Goal: Information Seeking & Learning: Learn about a topic

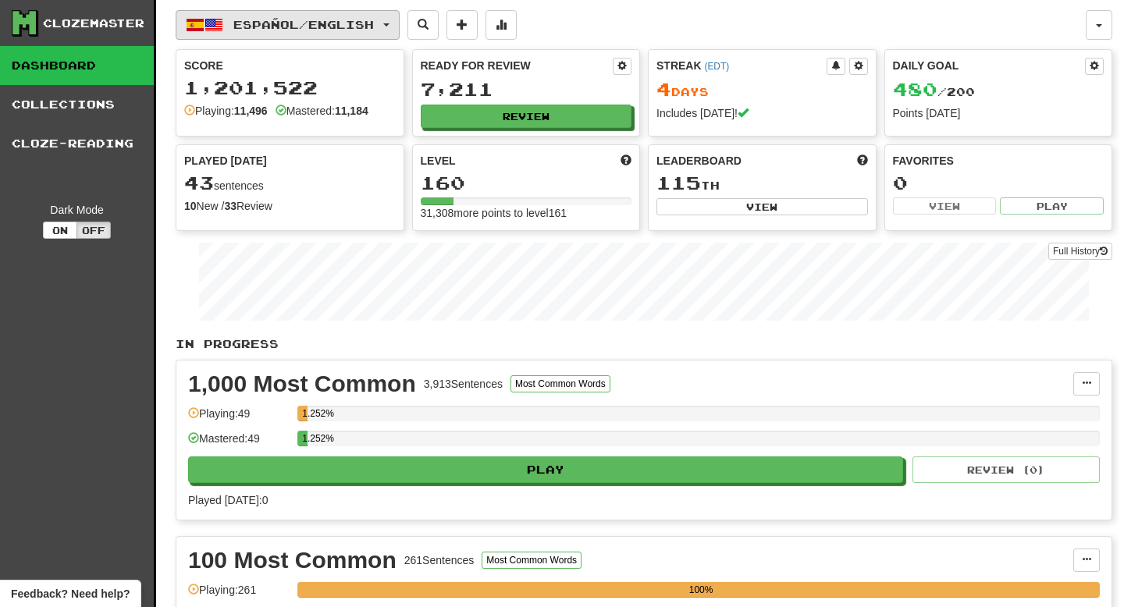
click at [328, 25] on span "Español / English" at bounding box center [303, 24] width 140 height 13
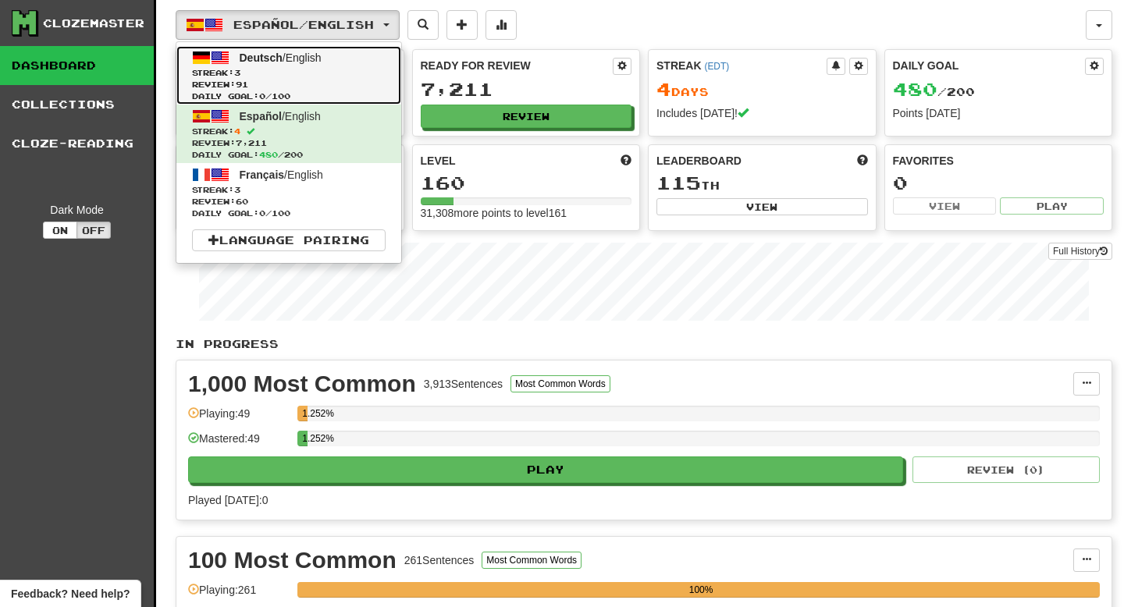
click at [298, 67] on span "Streak: 3" at bounding box center [289, 73] width 194 height 12
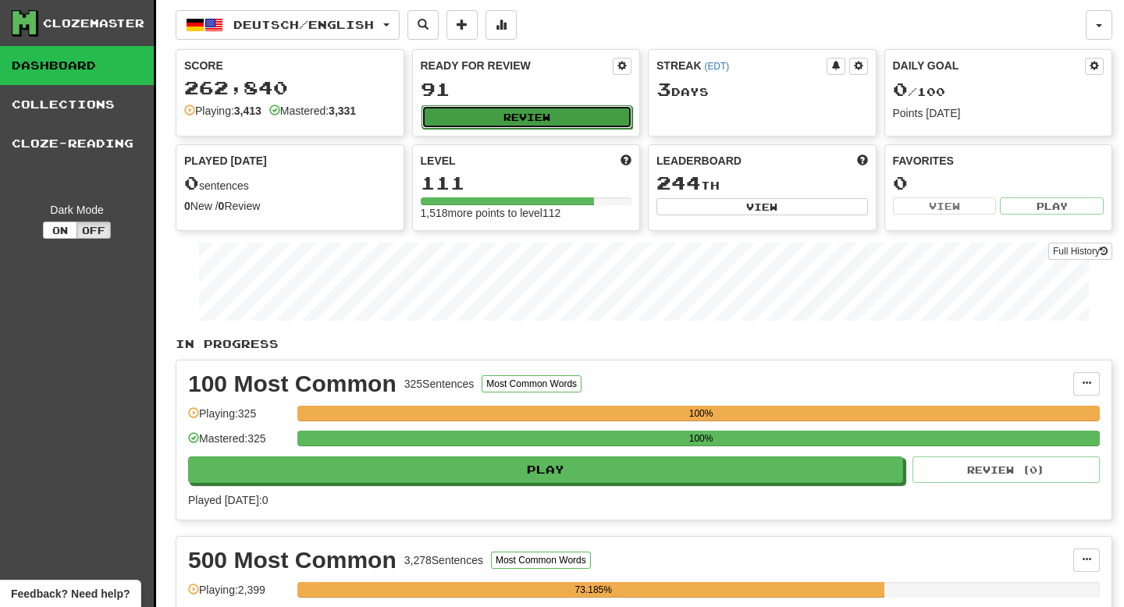
click at [455, 119] on button "Review" at bounding box center [526, 116] width 211 height 23
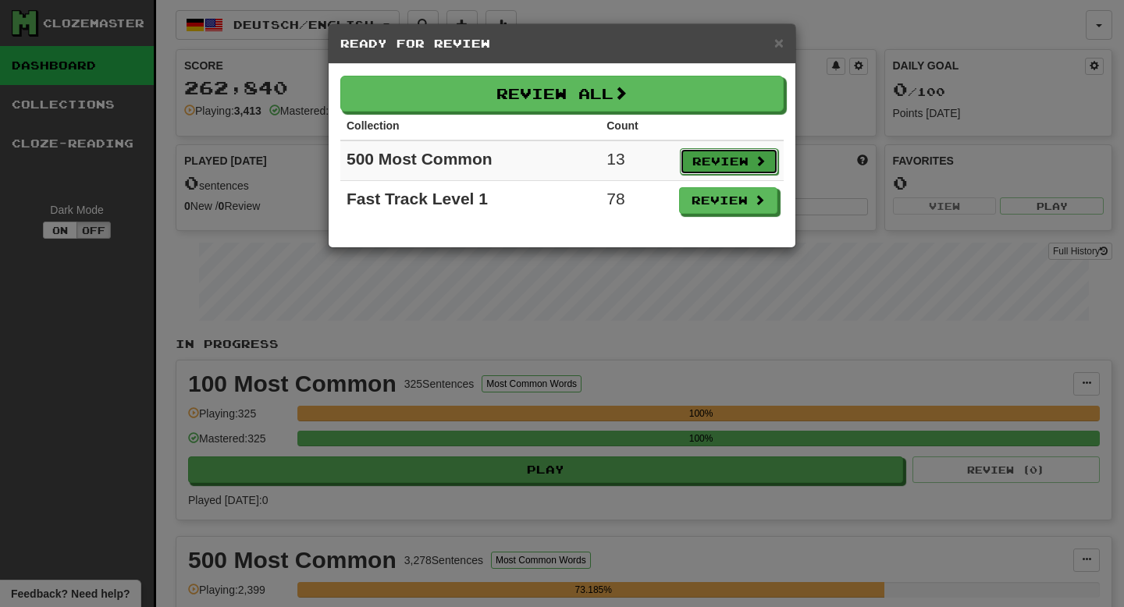
click at [706, 172] on button "Review" at bounding box center [729, 161] width 98 height 27
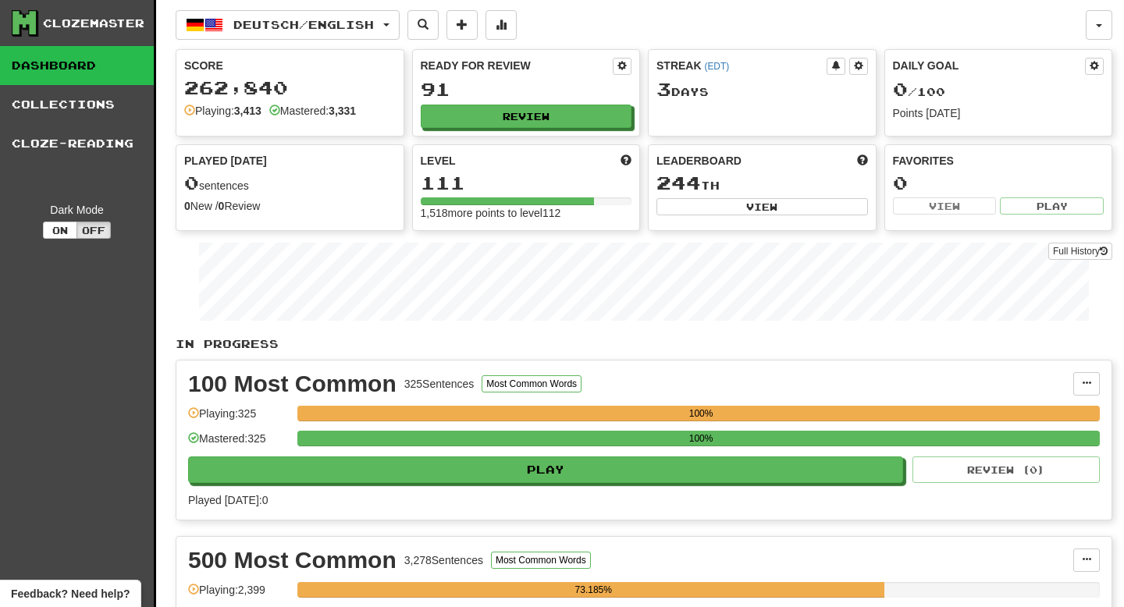
select select "**"
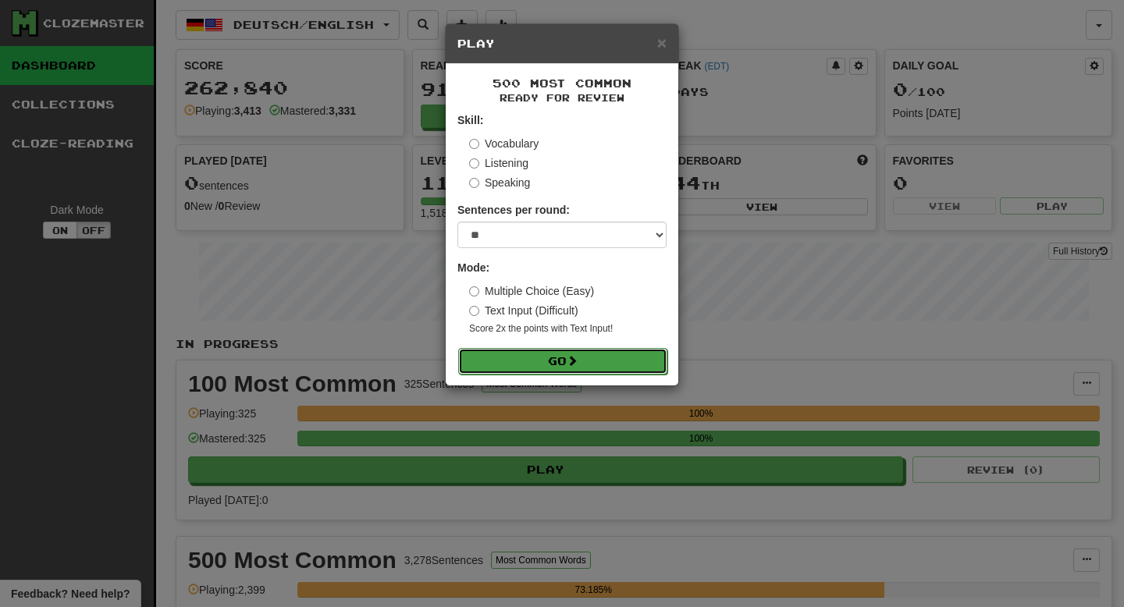
click at [570, 365] on button "Go" at bounding box center [562, 361] width 209 height 27
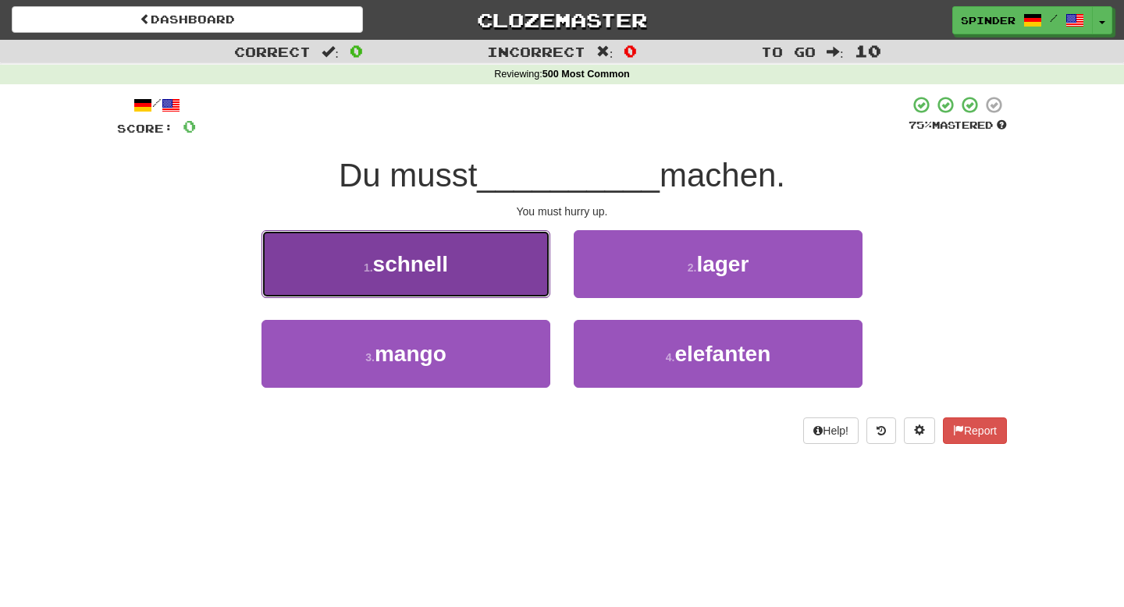
click at [512, 274] on button "1 . schnell" at bounding box center [405, 264] width 289 height 68
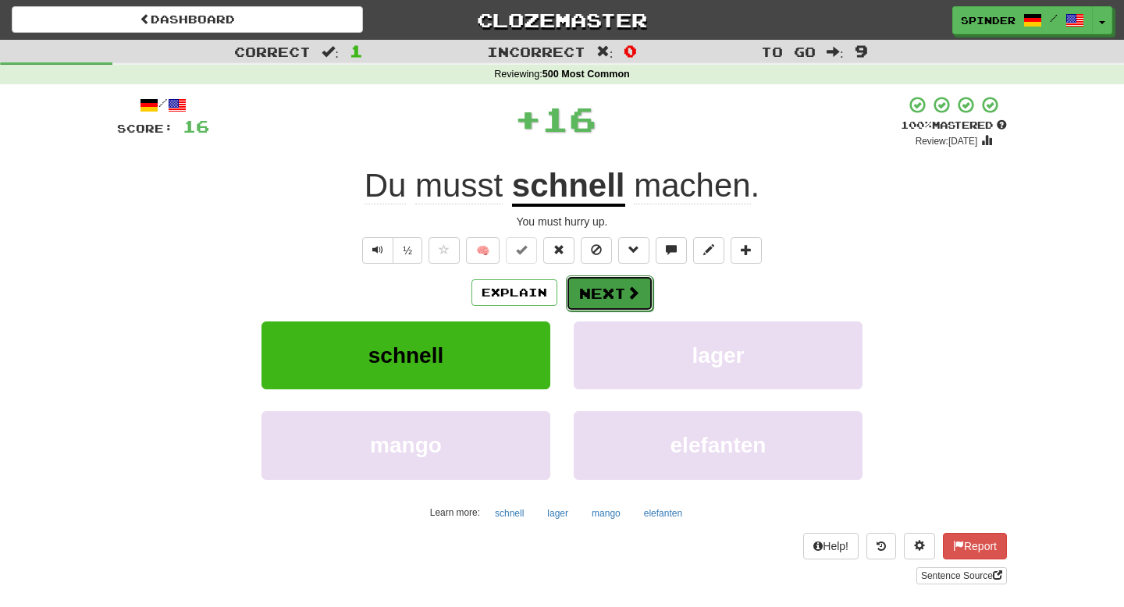
click at [606, 284] on button "Next" at bounding box center [609, 293] width 87 height 36
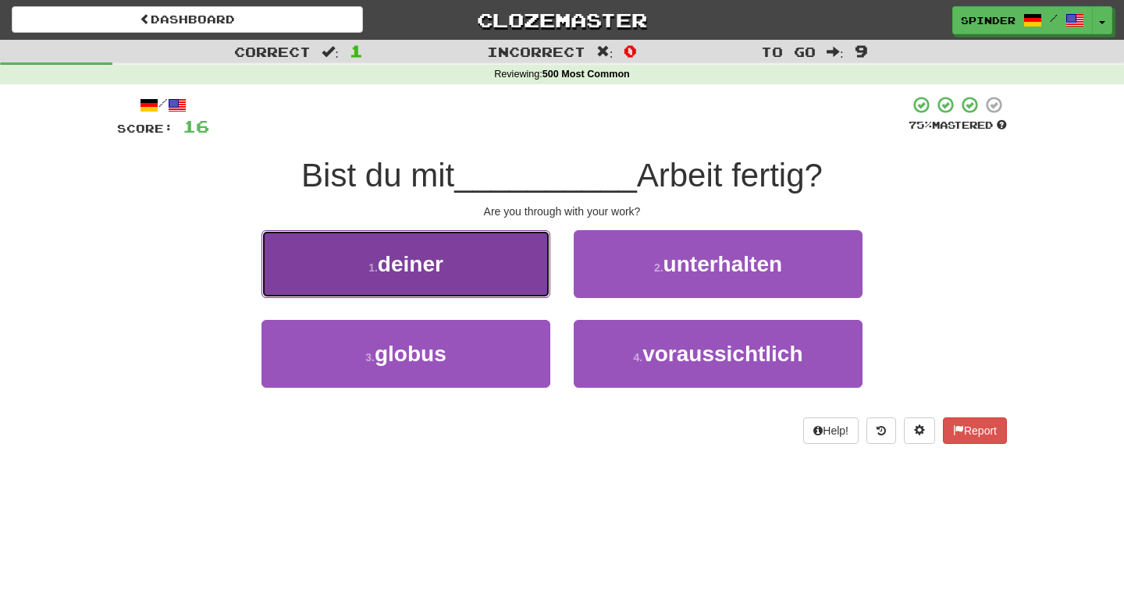
click at [536, 284] on button "1 . deiner" at bounding box center [405, 264] width 289 height 68
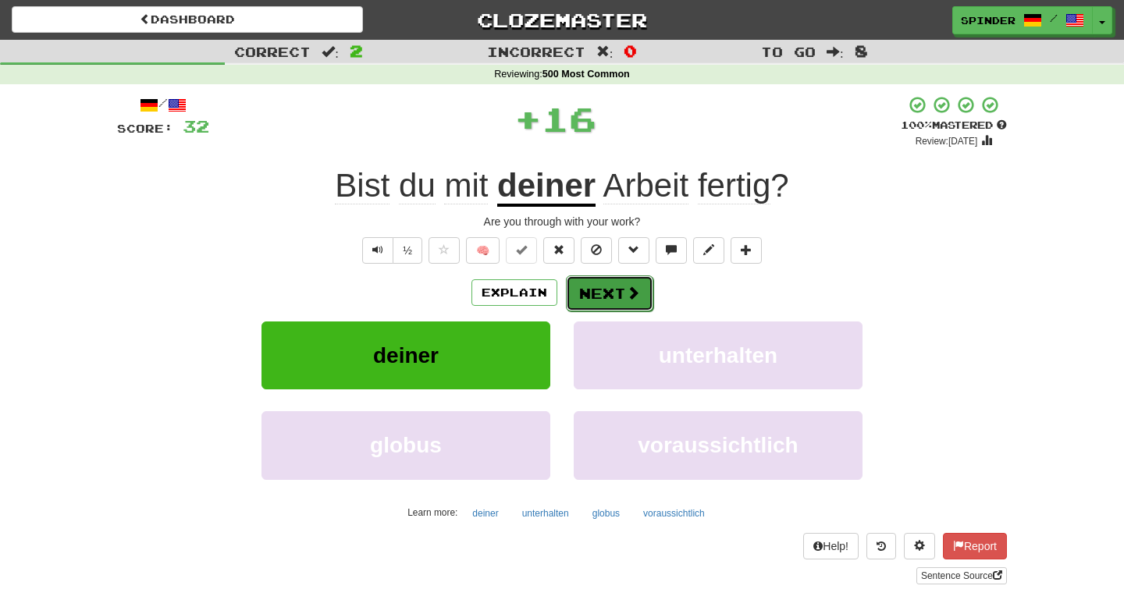
click at [591, 294] on button "Next" at bounding box center [609, 293] width 87 height 36
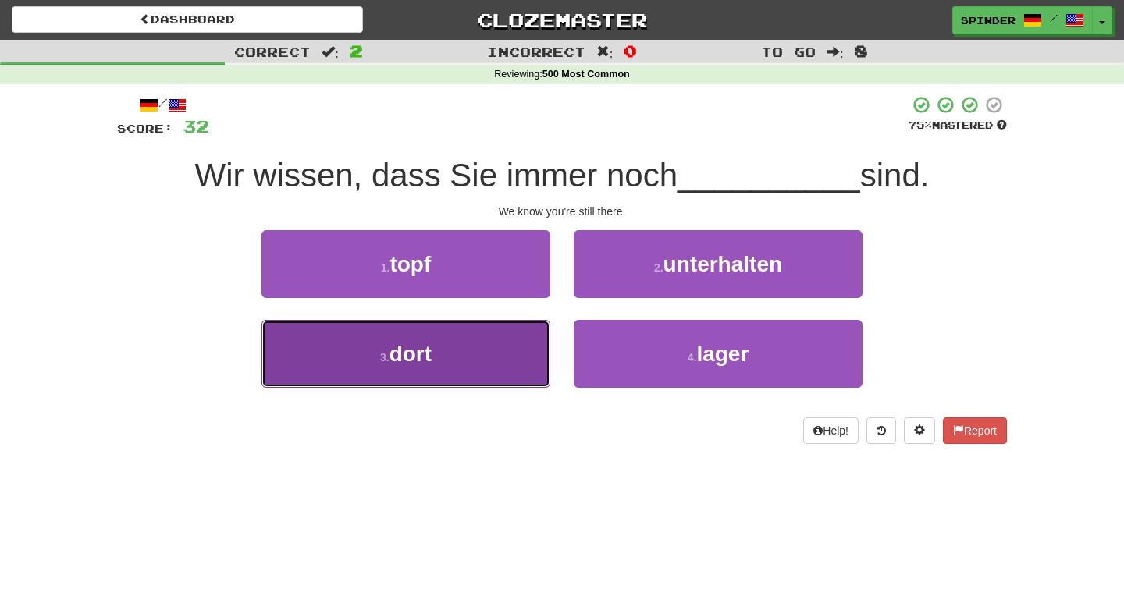
click at [487, 350] on button "3 . dort" at bounding box center [405, 354] width 289 height 68
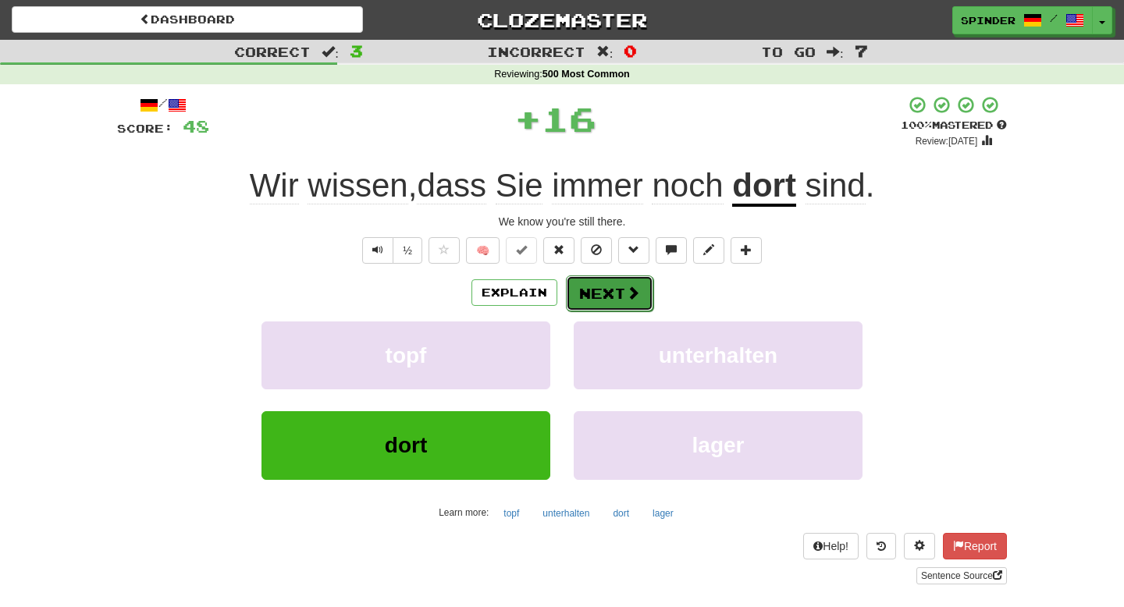
click at [608, 296] on button "Next" at bounding box center [609, 293] width 87 height 36
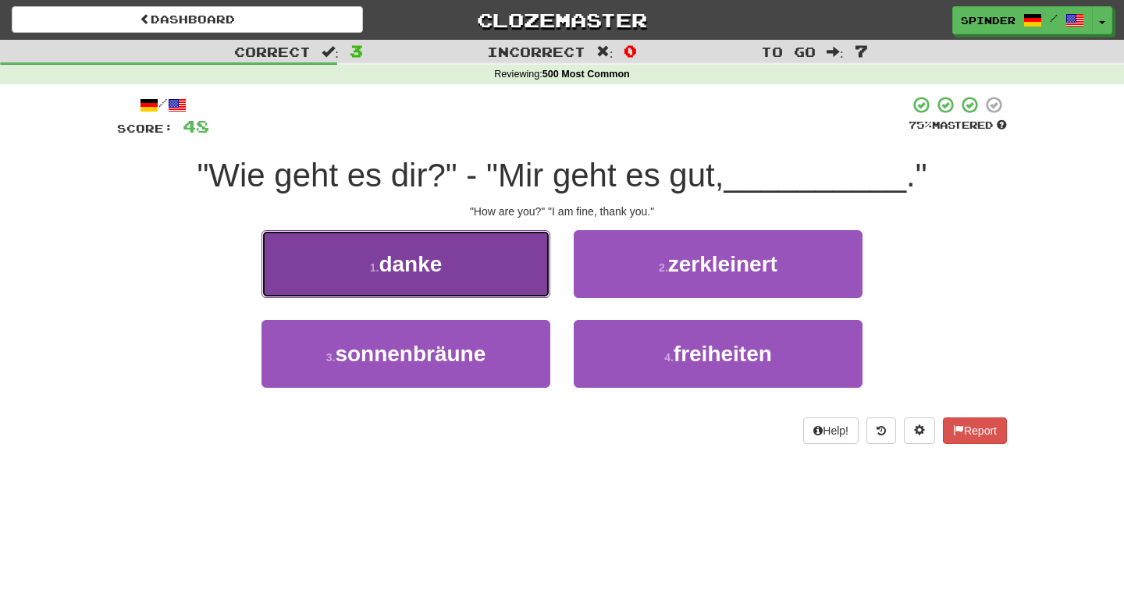
click at [504, 252] on button "1 . danke" at bounding box center [405, 264] width 289 height 68
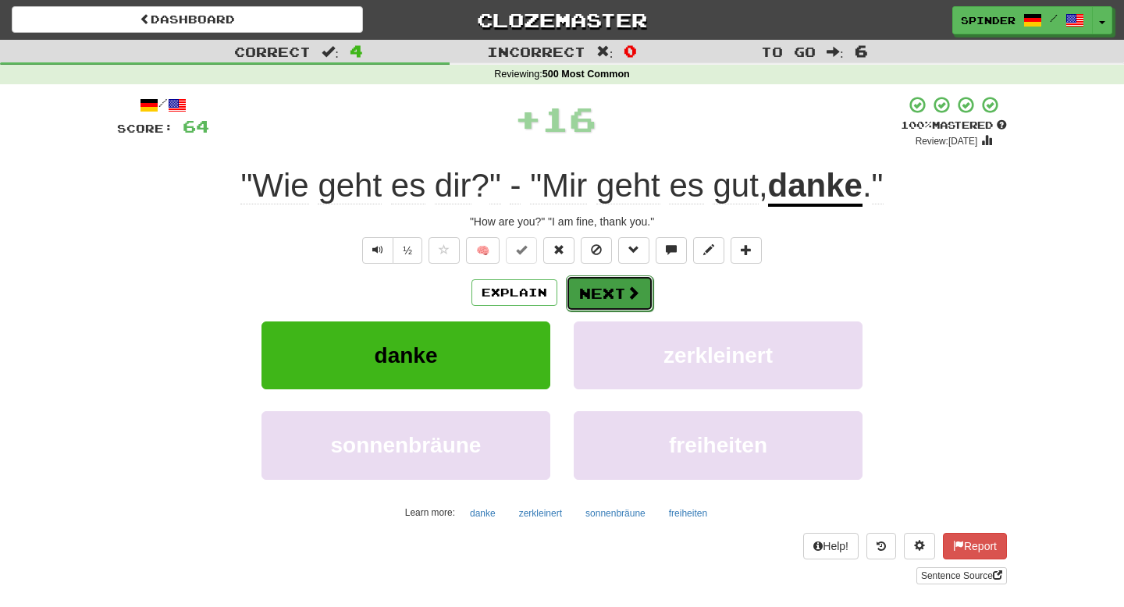
click at [597, 297] on button "Next" at bounding box center [609, 293] width 87 height 36
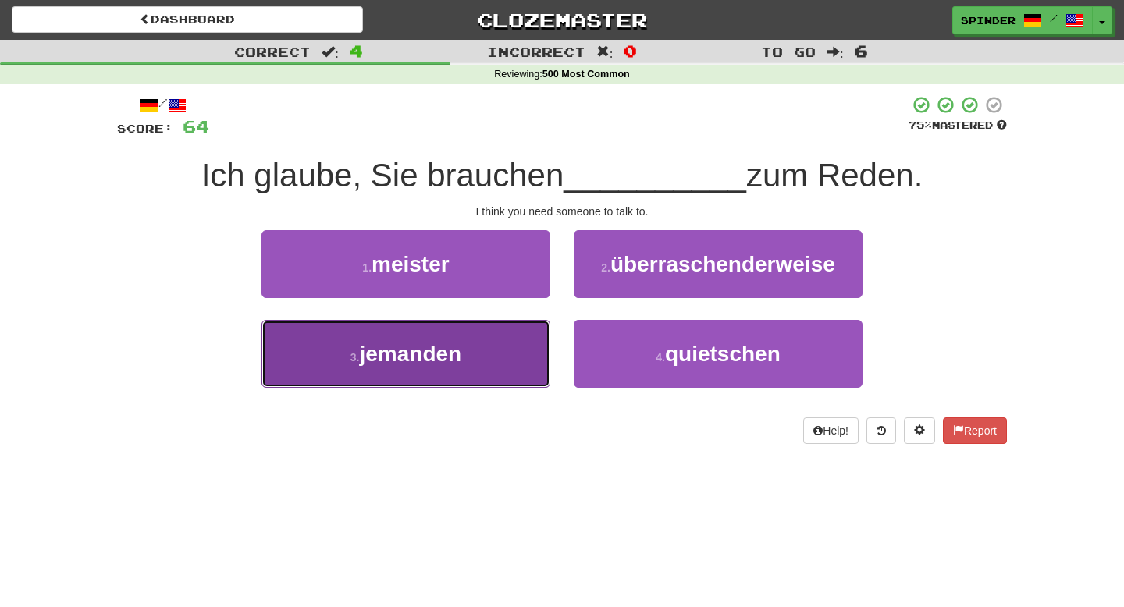
click at [512, 340] on button "3 . jemanden" at bounding box center [405, 354] width 289 height 68
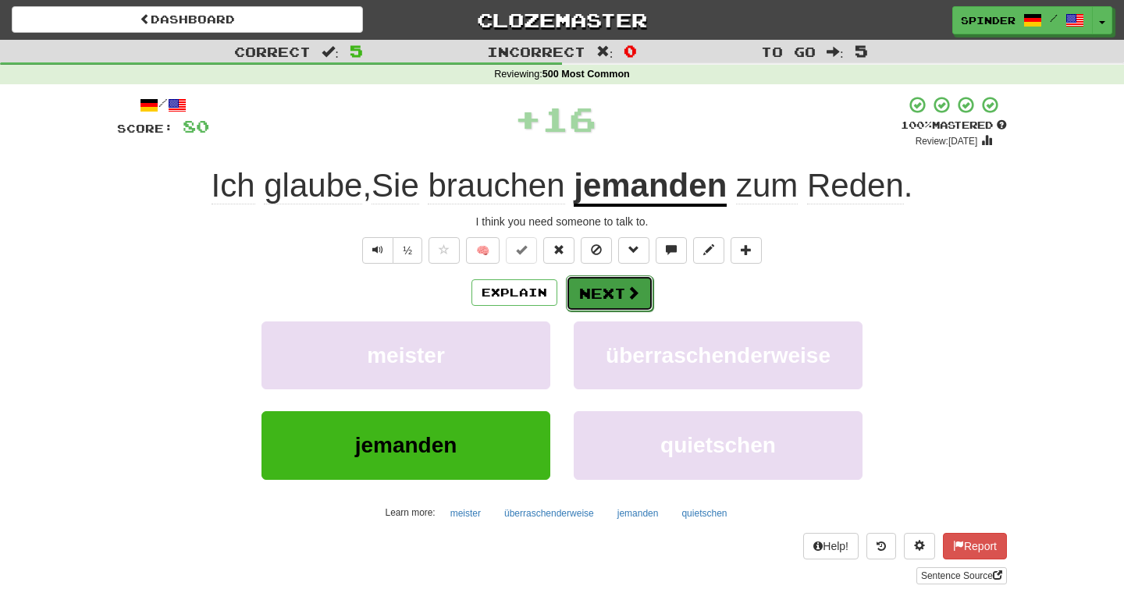
click at [614, 303] on button "Next" at bounding box center [609, 293] width 87 height 36
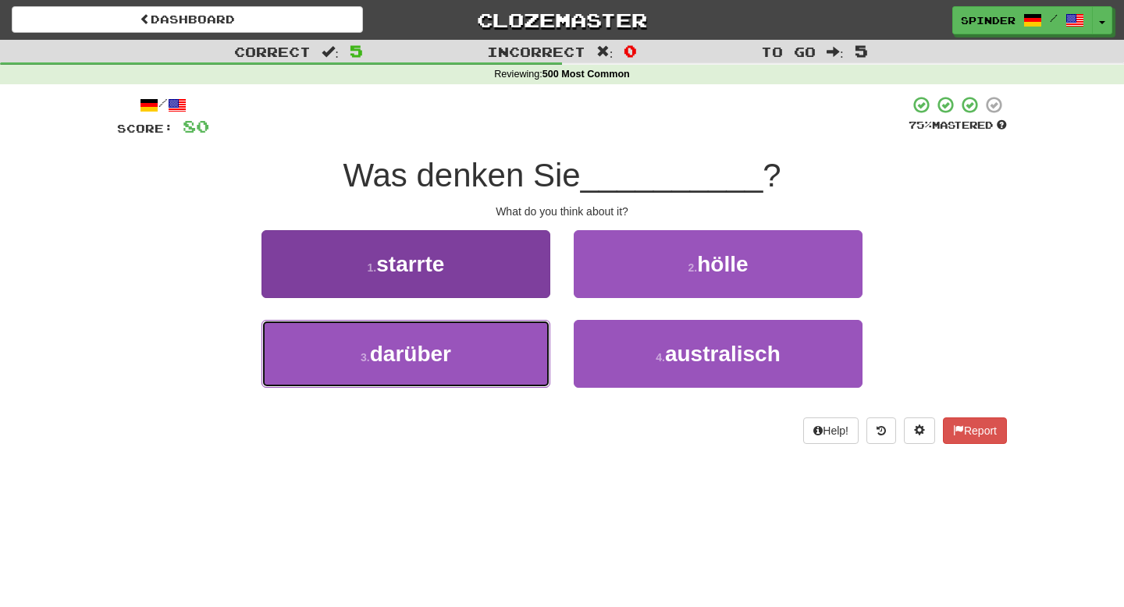
click at [485, 349] on button "3 . darüber" at bounding box center [405, 354] width 289 height 68
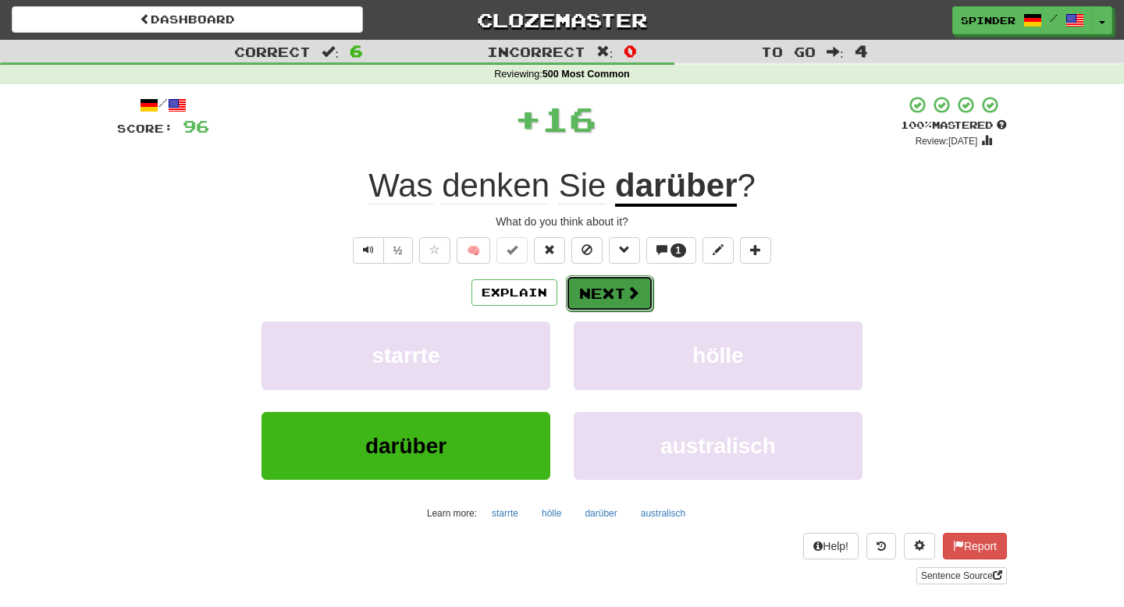
click at [609, 296] on button "Next" at bounding box center [609, 293] width 87 height 36
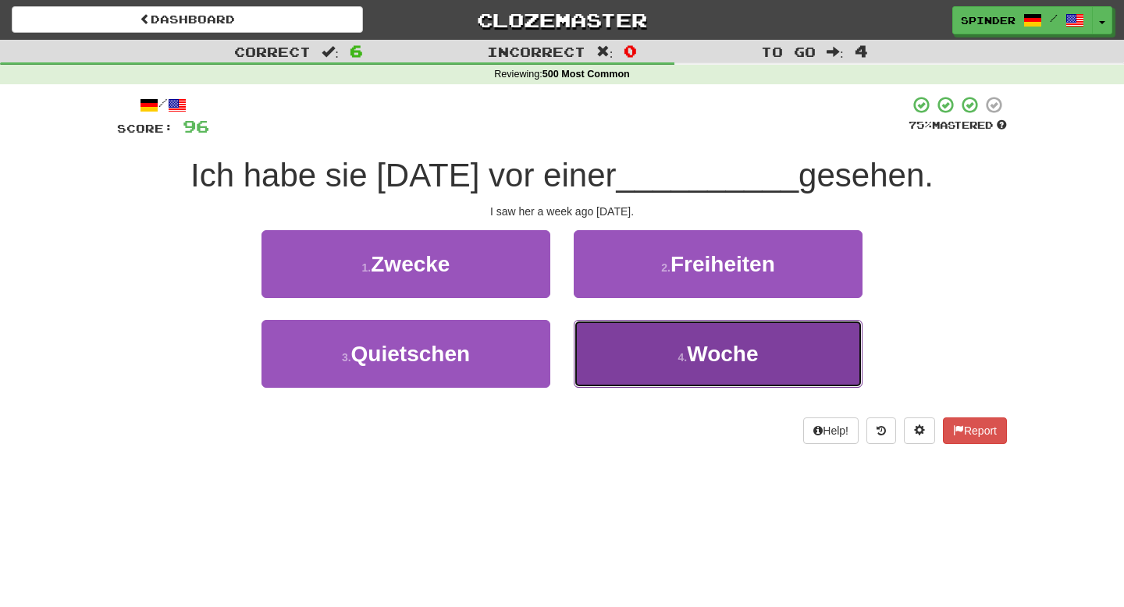
click at [608, 339] on button "4 . Woche" at bounding box center [718, 354] width 289 height 68
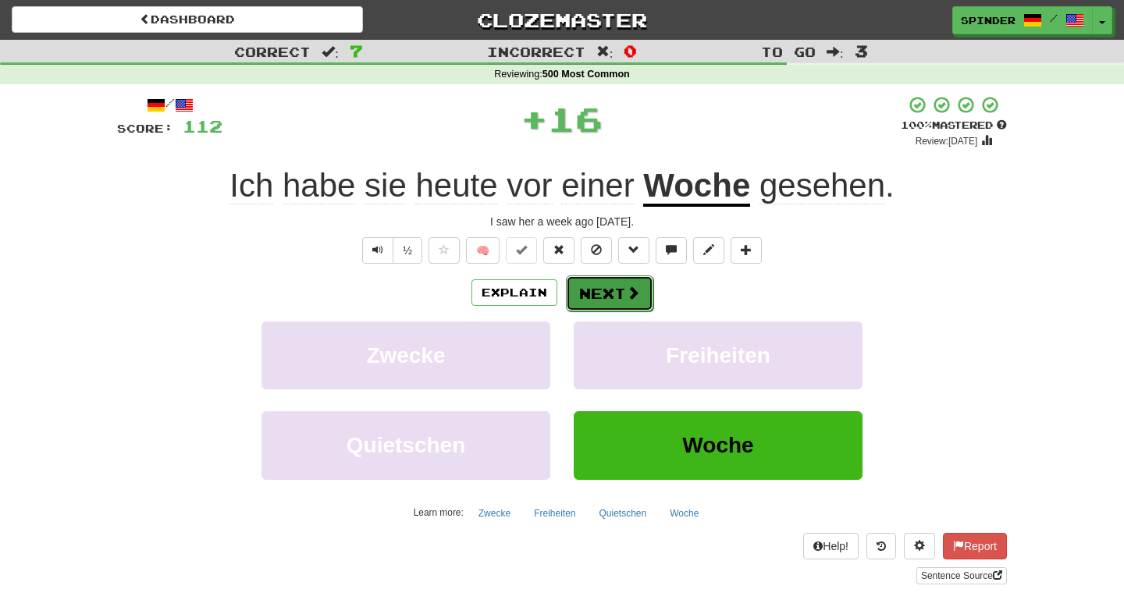
click at [611, 293] on button "Next" at bounding box center [609, 293] width 87 height 36
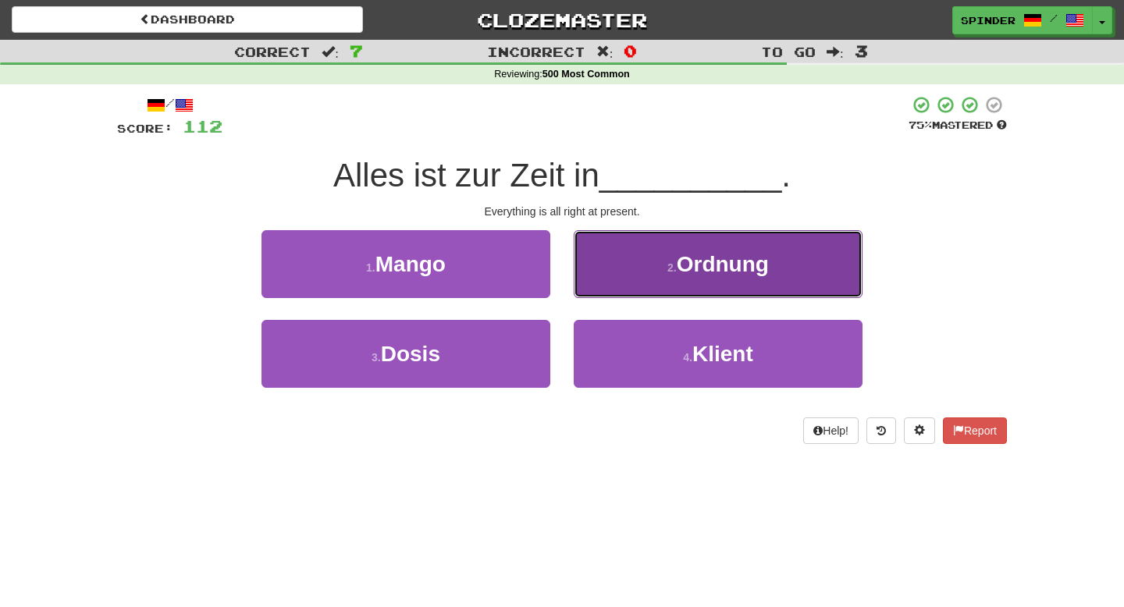
click at [616, 279] on button "2 . Ordnung" at bounding box center [718, 264] width 289 height 68
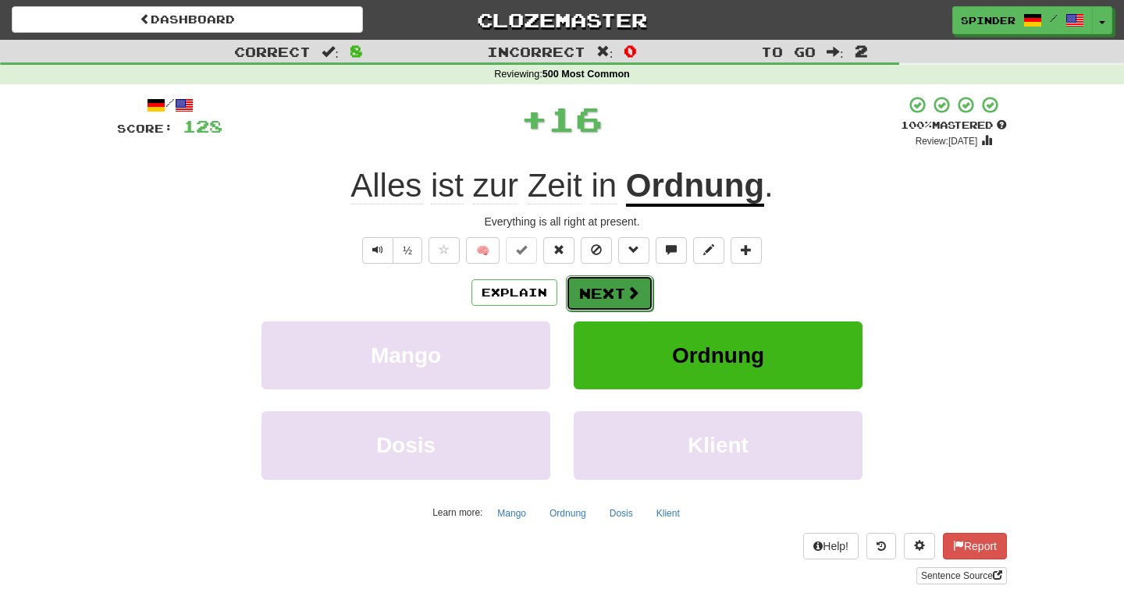
click at [613, 287] on button "Next" at bounding box center [609, 293] width 87 height 36
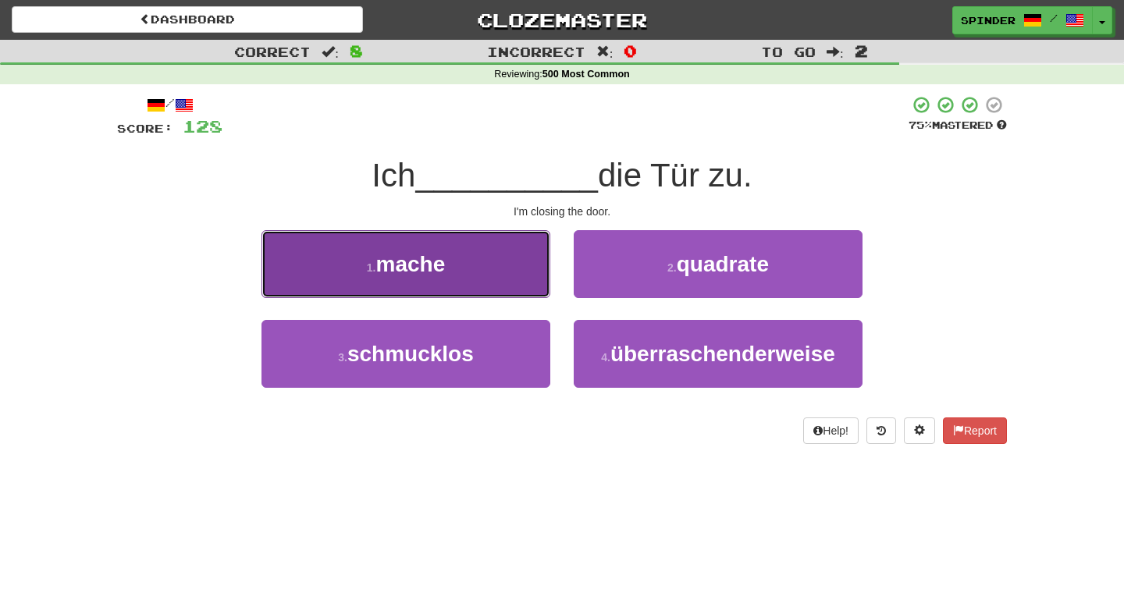
click at [519, 262] on button "1 . mache" at bounding box center [405, 264] width 289 height 68
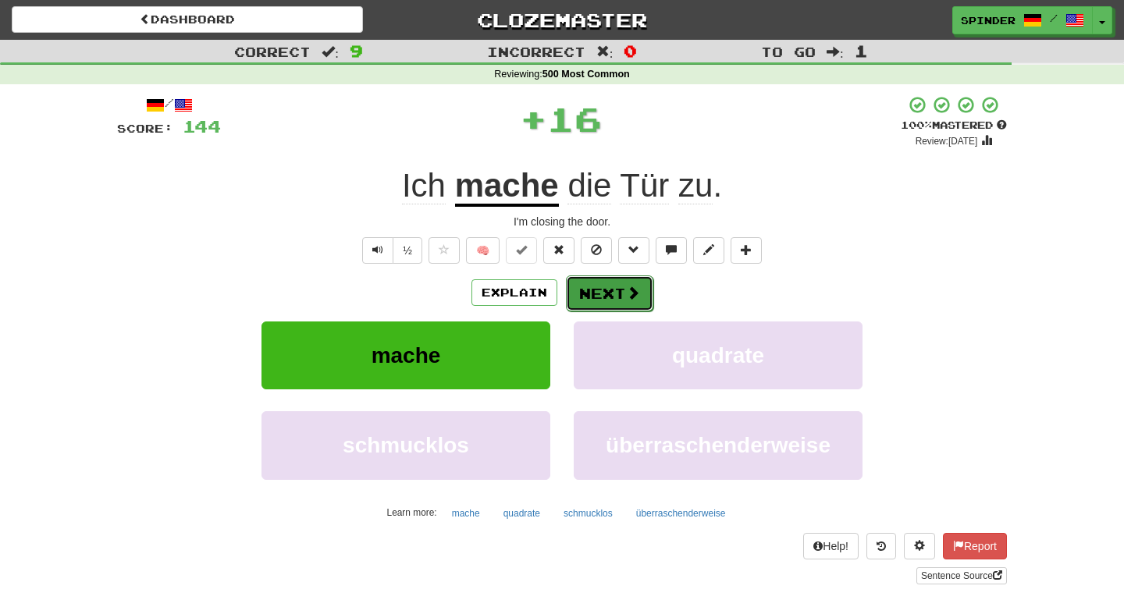
click at [634, 293] on span at bounding box center [633, 293] width 14 height 14
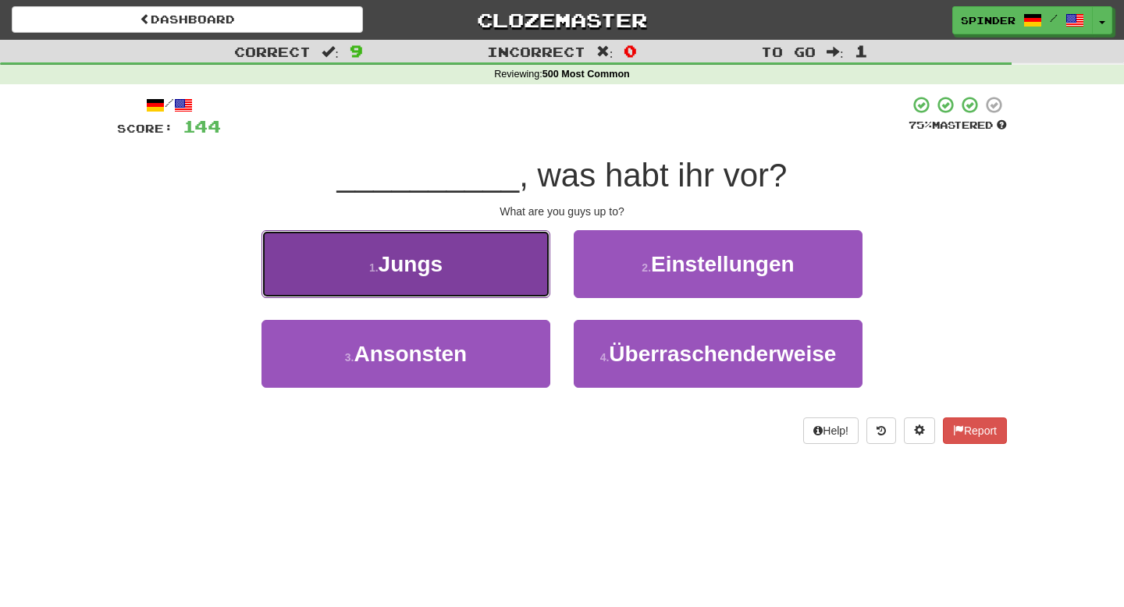
click at [517, 257] on button "1 . Jungs" at bounding box center [405, 264] width 289 height 68
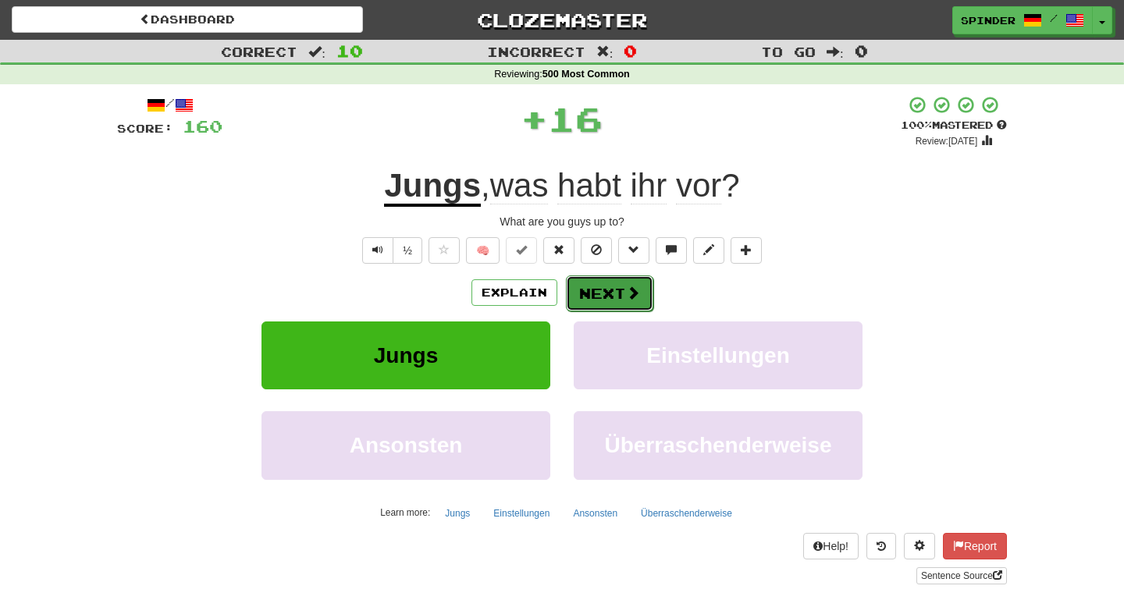
click at [636, 294] on span at bounding box center [633, 293] width 14 height 14
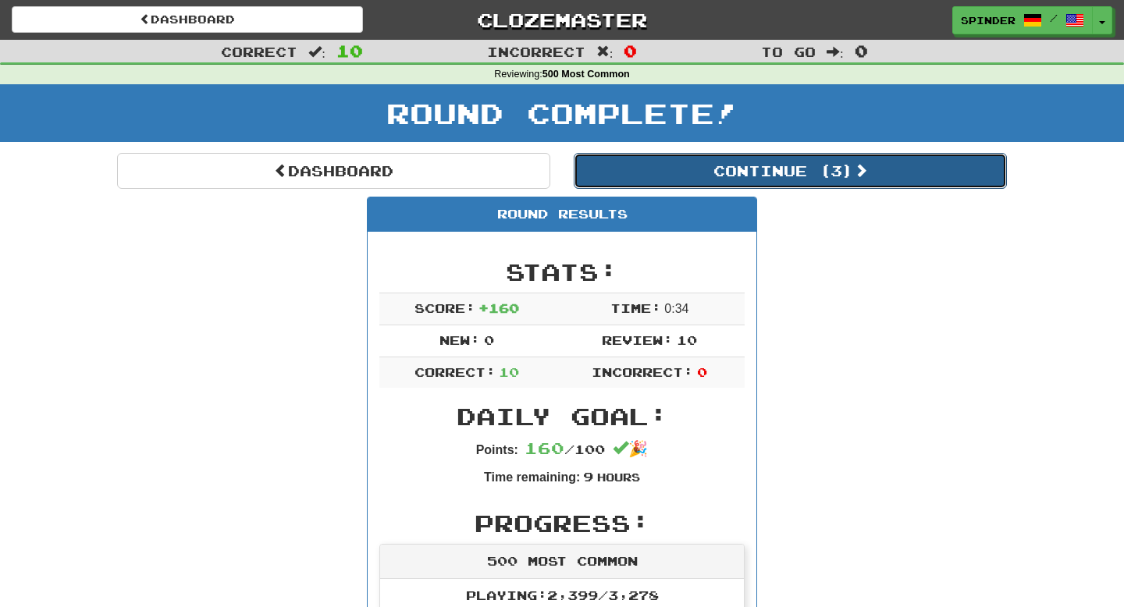
click at [757, 183] on button "Continue ( 3 )" at bounding box center [790, 171] width 433 height 36
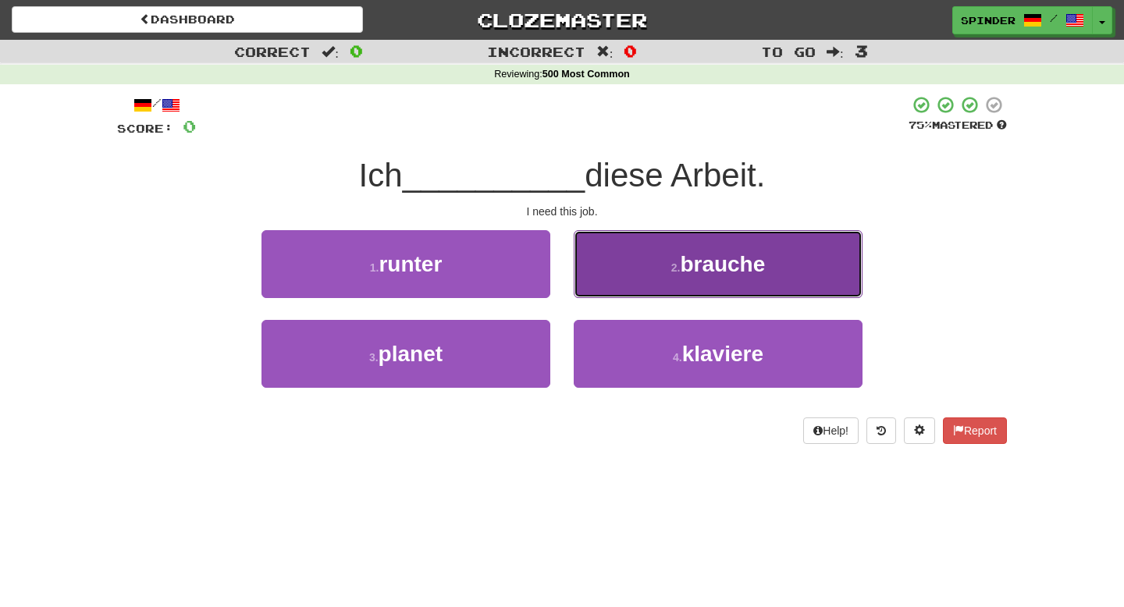
click at [688, 289] on button "2 . brauche" at bounding box center [718, 264] width 289 height 68
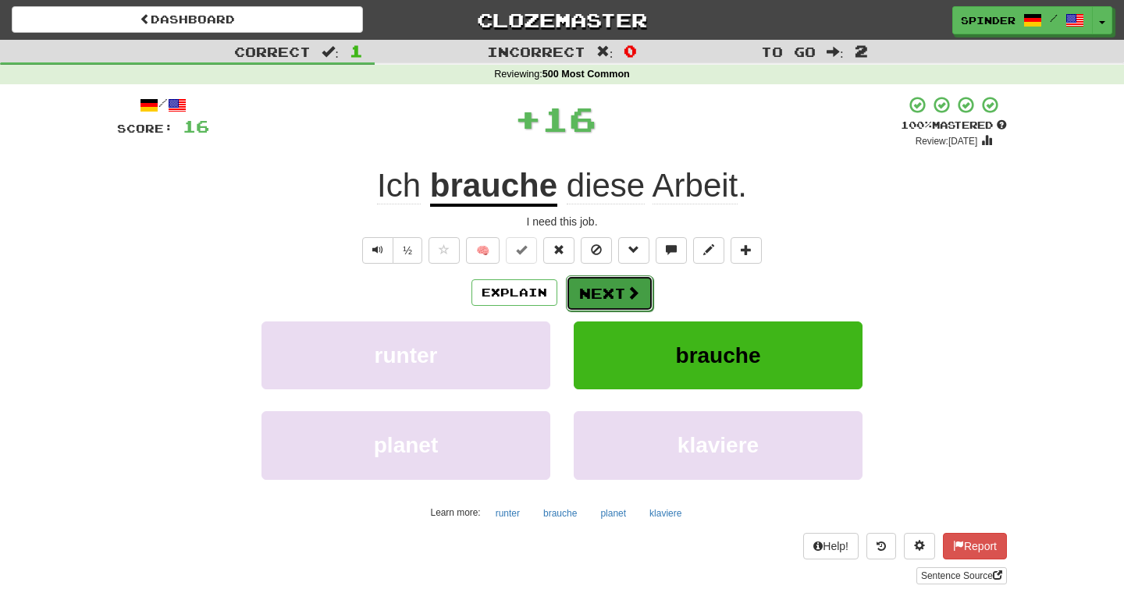
click at [641, 304] on button "Next" at bounding box center [609, 293] width 87 height 36
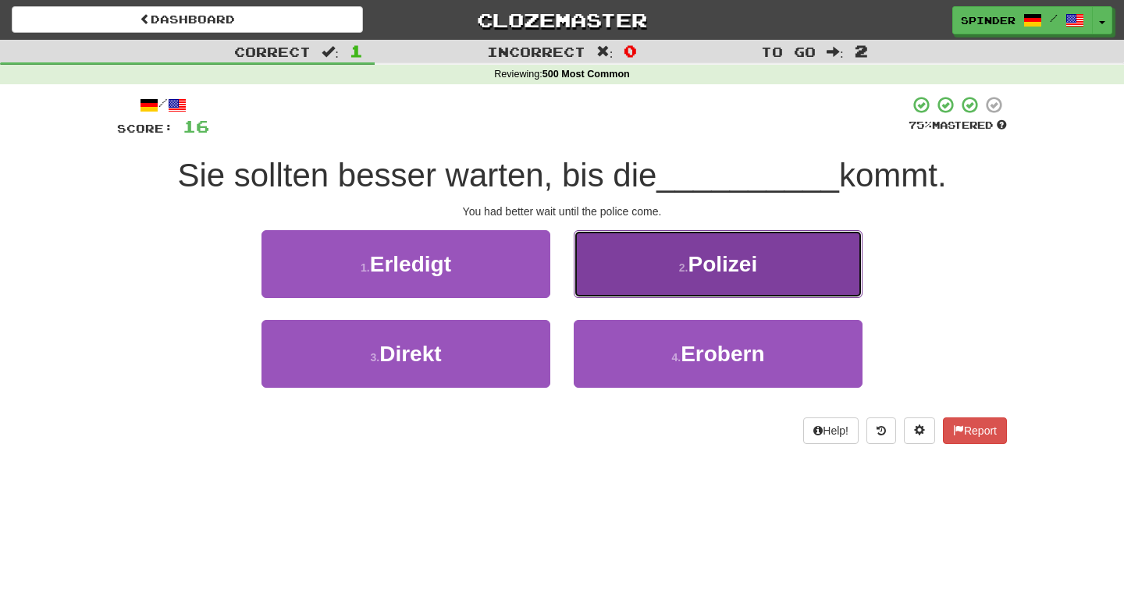
click at [645, 279] on button "2 . Polizei" at bounding box center [718, 264] width 289 height 68
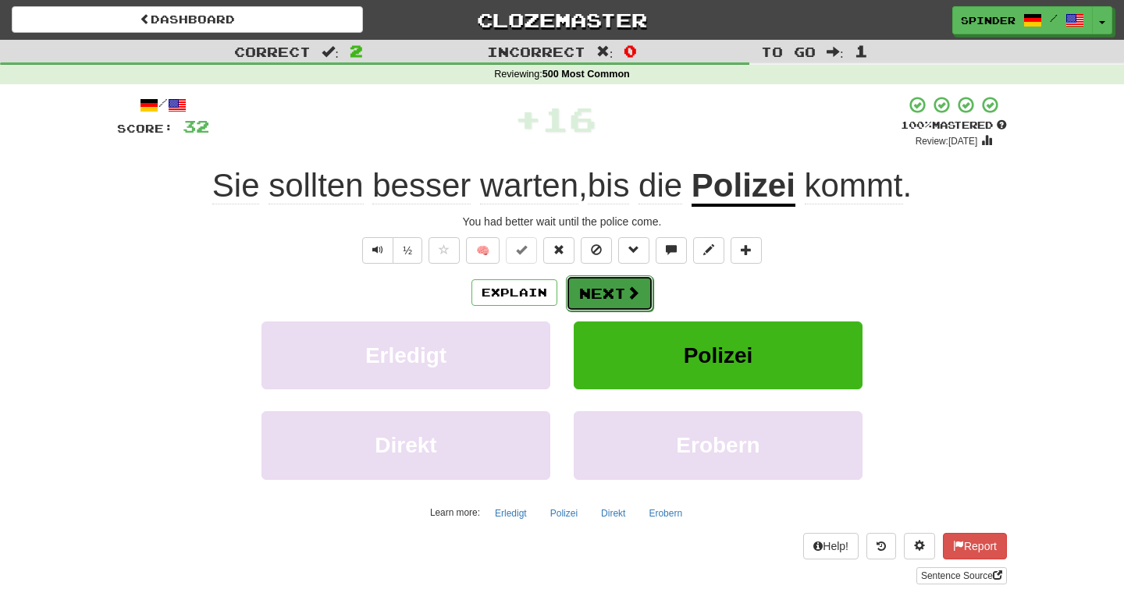
click at [639, 284] on button "Next" at bounding box center [609, 293] width 87 height 36
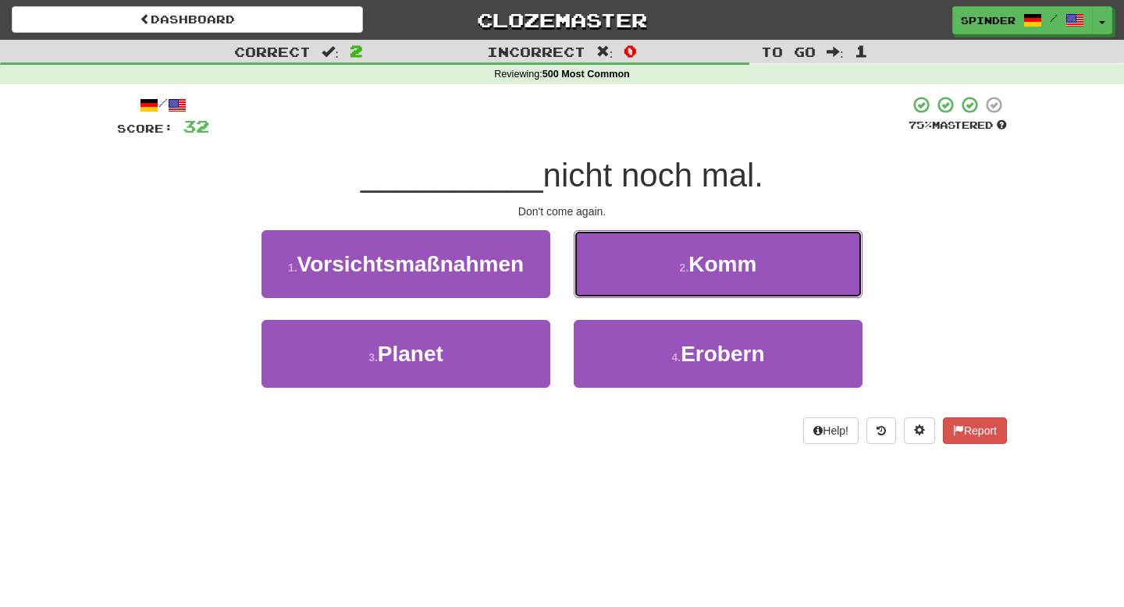
click at [639, 284] on button "2 . Komm" at bounding box center [718, 264] width 289 height 68
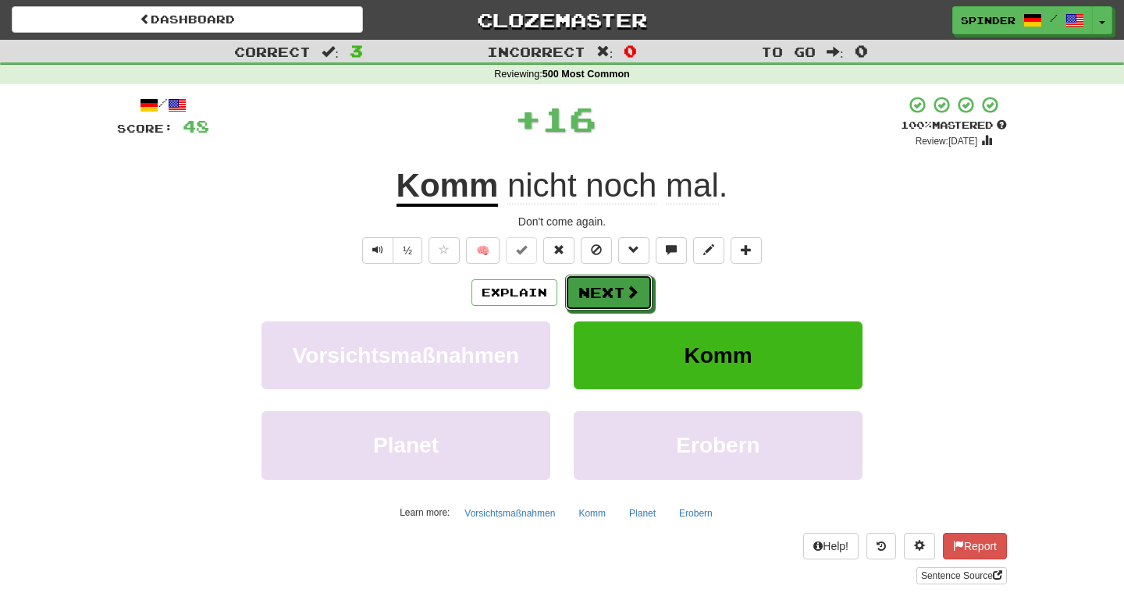
click at [639, 284] on button "Next" at bounding box center [608, 293] width 87 height 36
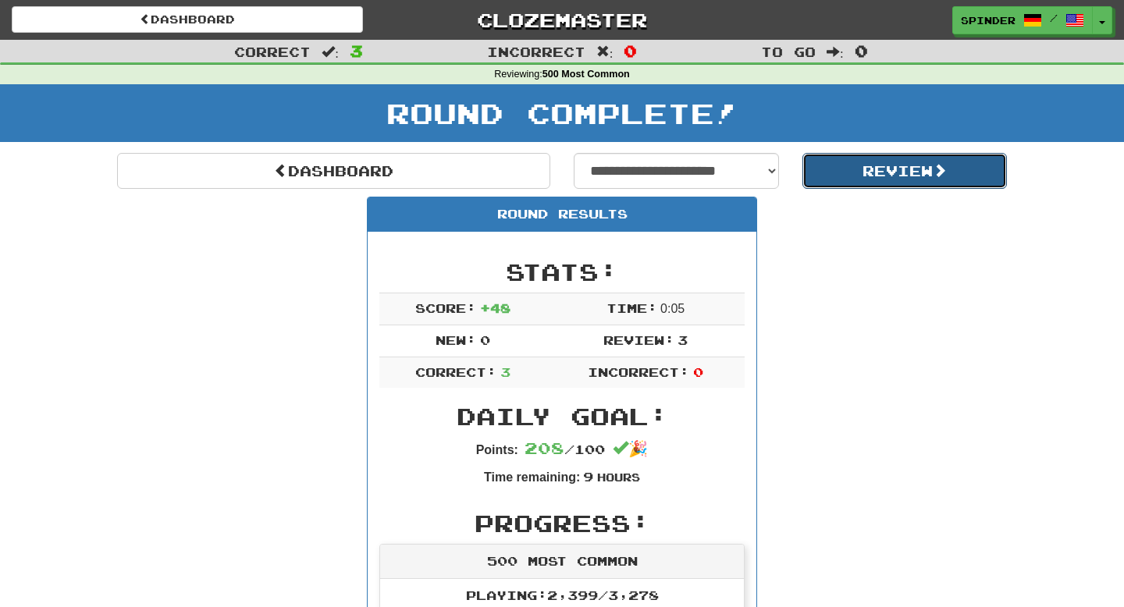
click at [822, 170] on button "Review" at bounding box center [904, 171] width 205 height 36
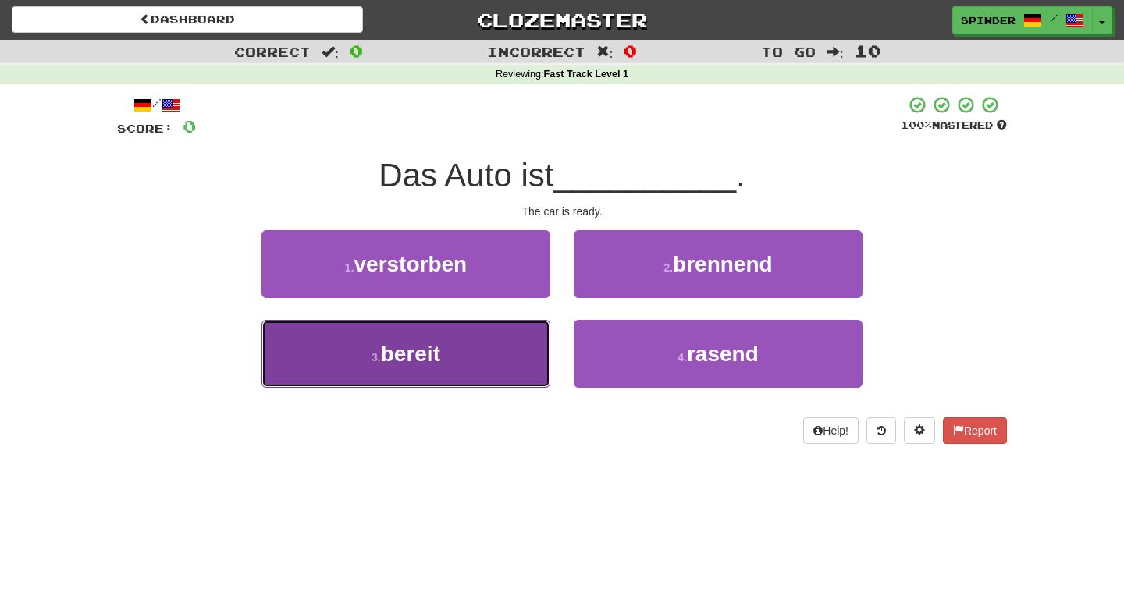
click at [492, 357] on button "3 . bereit" at bounding box center [405, 354] width 289 height 68
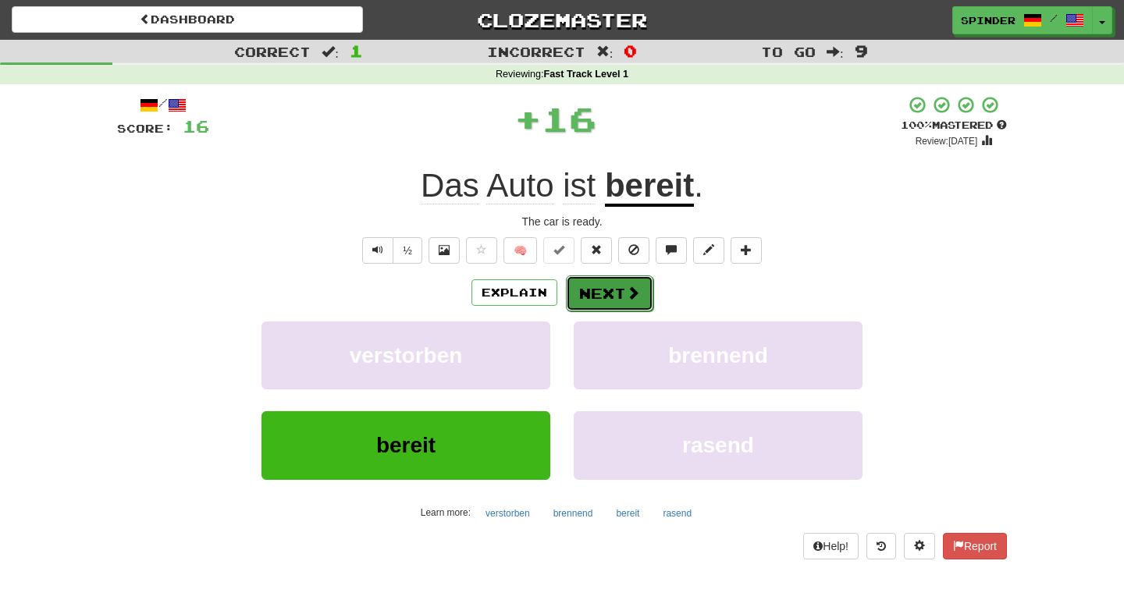
click at [626, 299] on span at bounding box center [633, 293] width 14 height 14
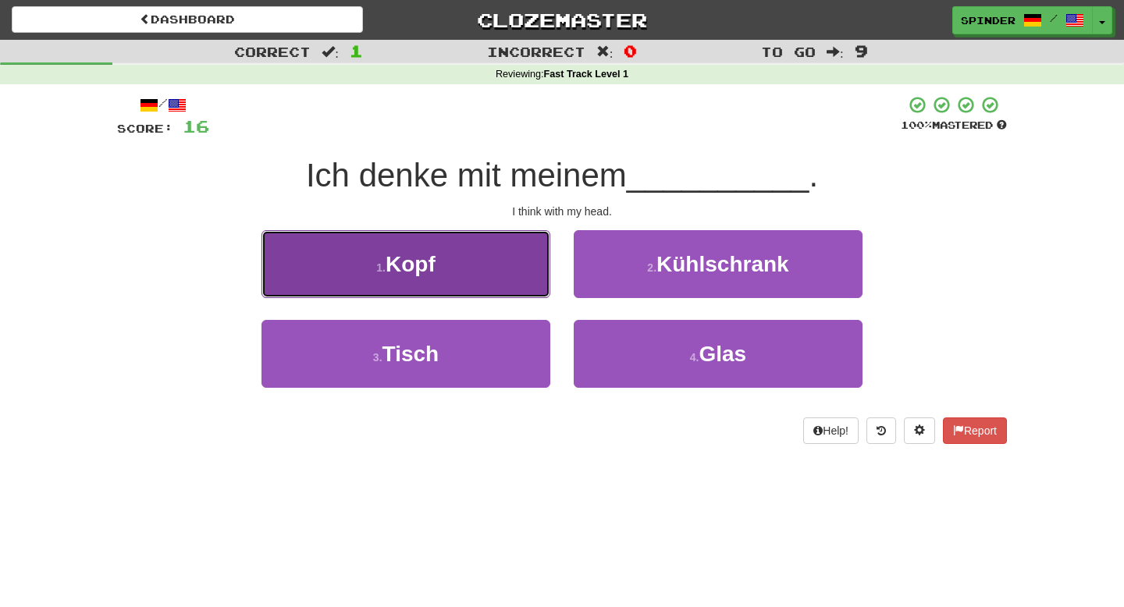
click at [530, 275] on button "1 . Kopf" at bounding box center [405, 264] width 289 height 68
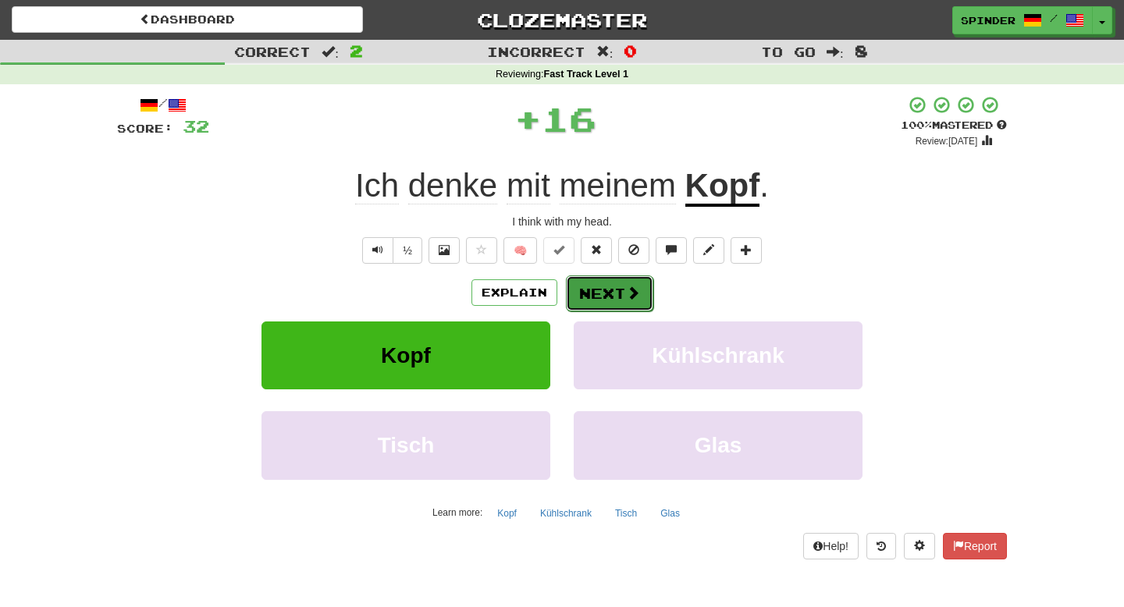
click at [638, 299] on button "Next" at bounding box center [609, 293] width 87 height 36
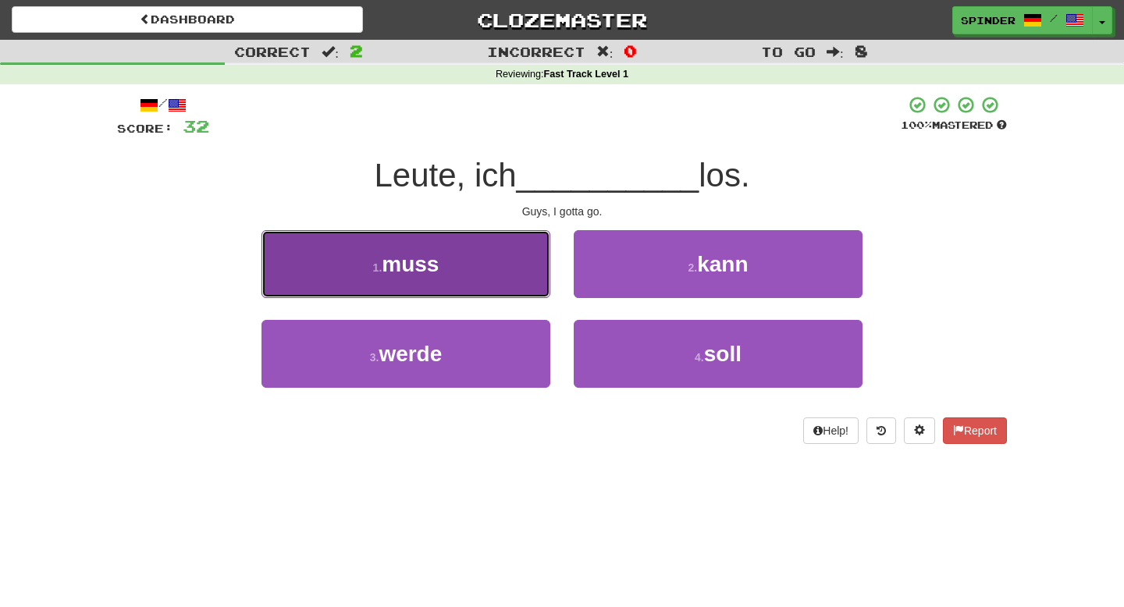
click at [470, 262] on button "1 . muss" at bounding box center [405, 264] width 289 height 68
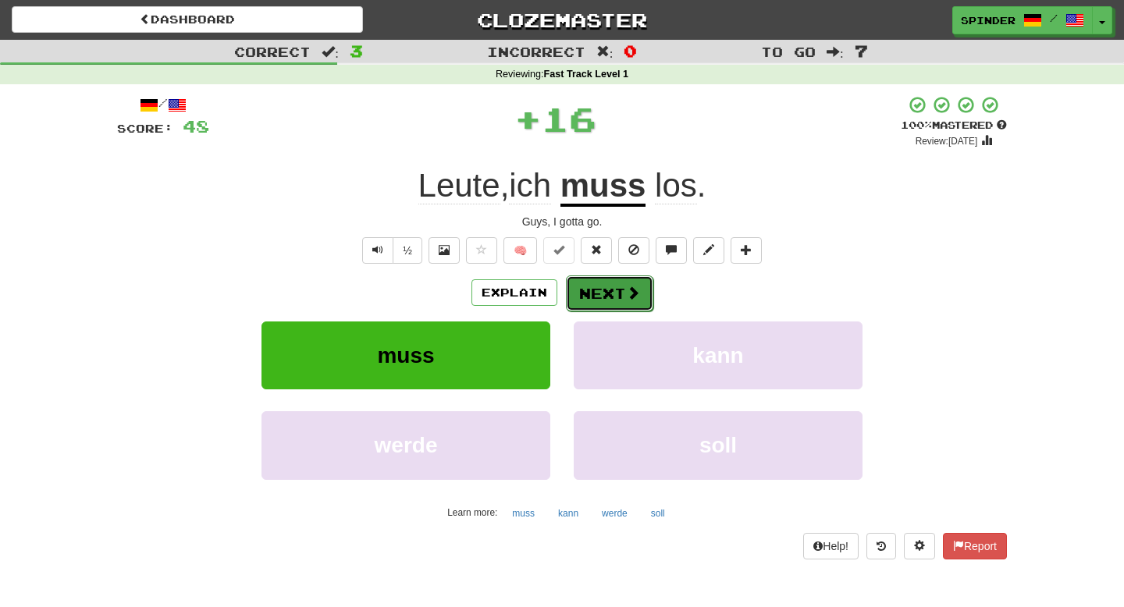
click at [607, 297] on button "Next" at bounding box center [609, 293] width 87 height 36
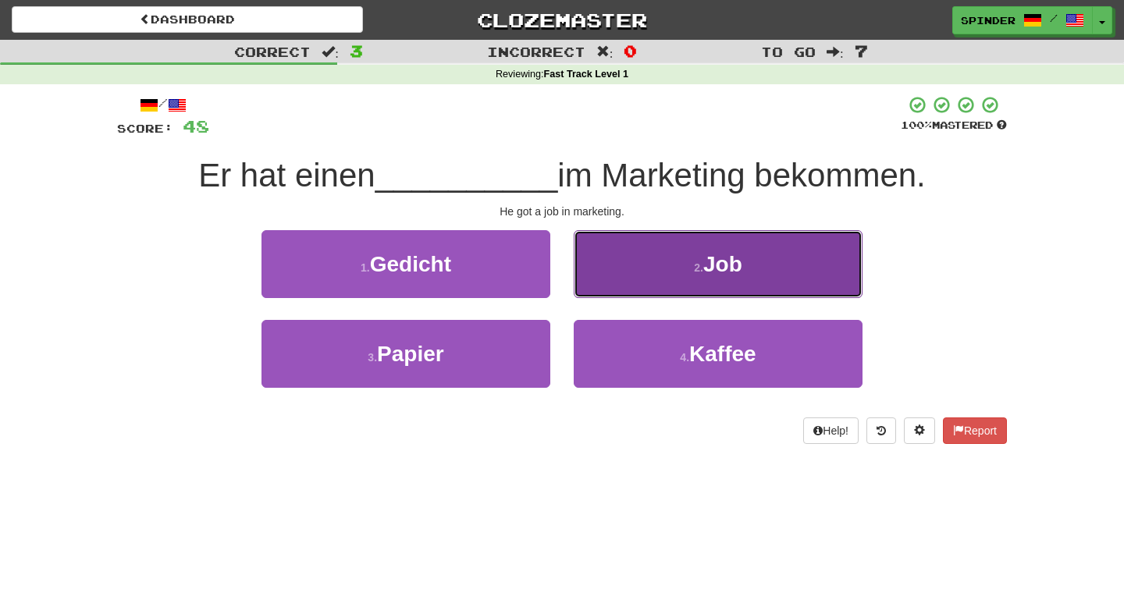
click at [648, 267] on button "2 . Job" at bounding box center [718, 264] width 289 height 68
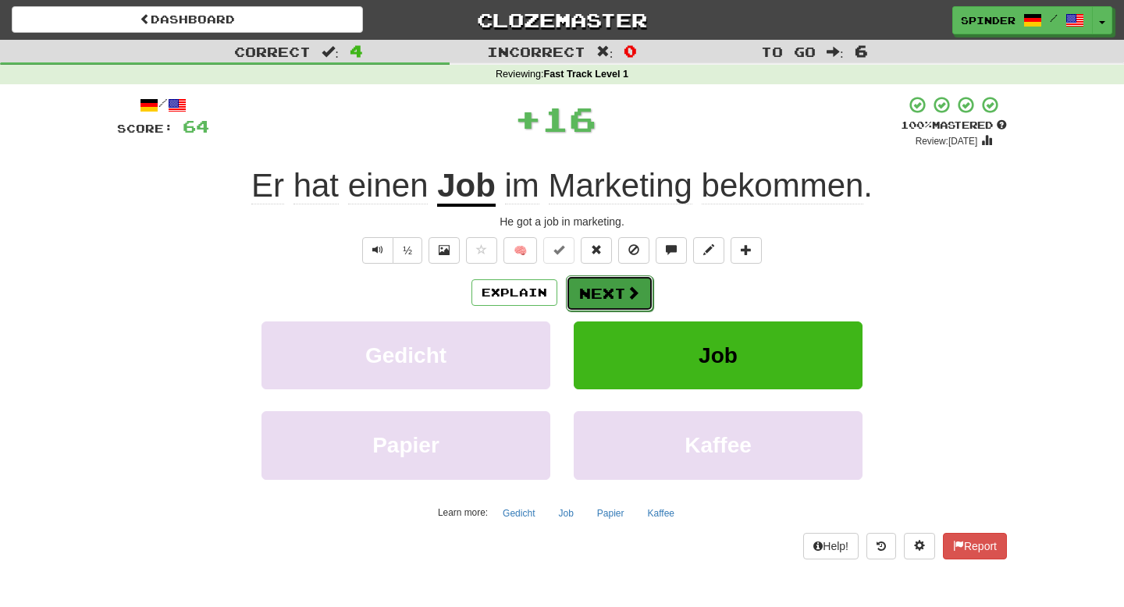
click at [626, 292] on span at bounding box center [633, 293] width 14 height 14
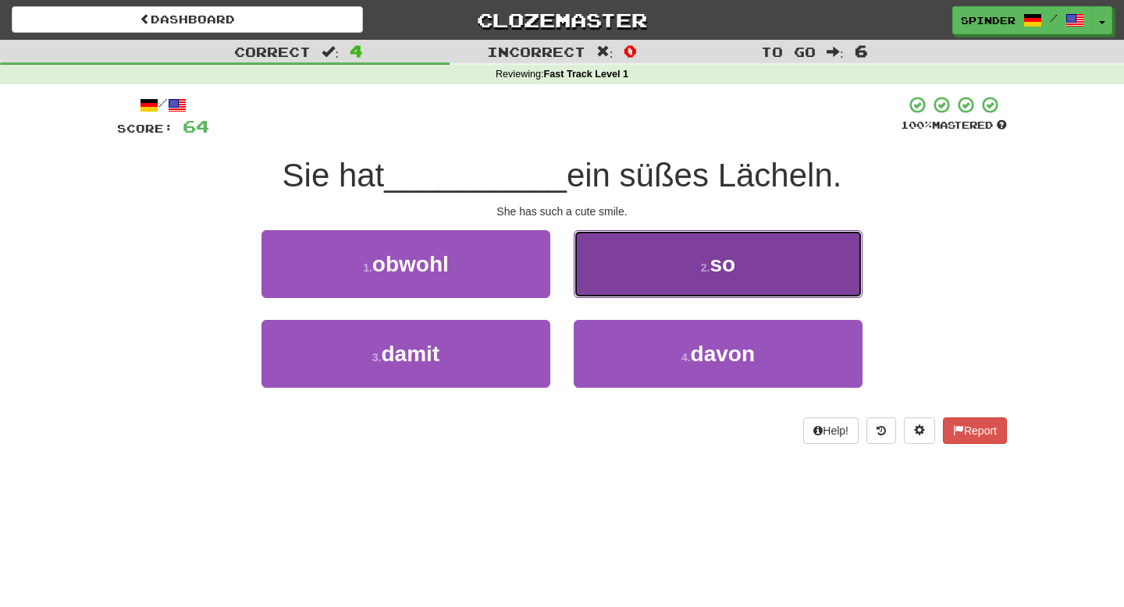
click at [628, 284] on button "2 . so" at bounding box center [718, 264] width 289 height 68
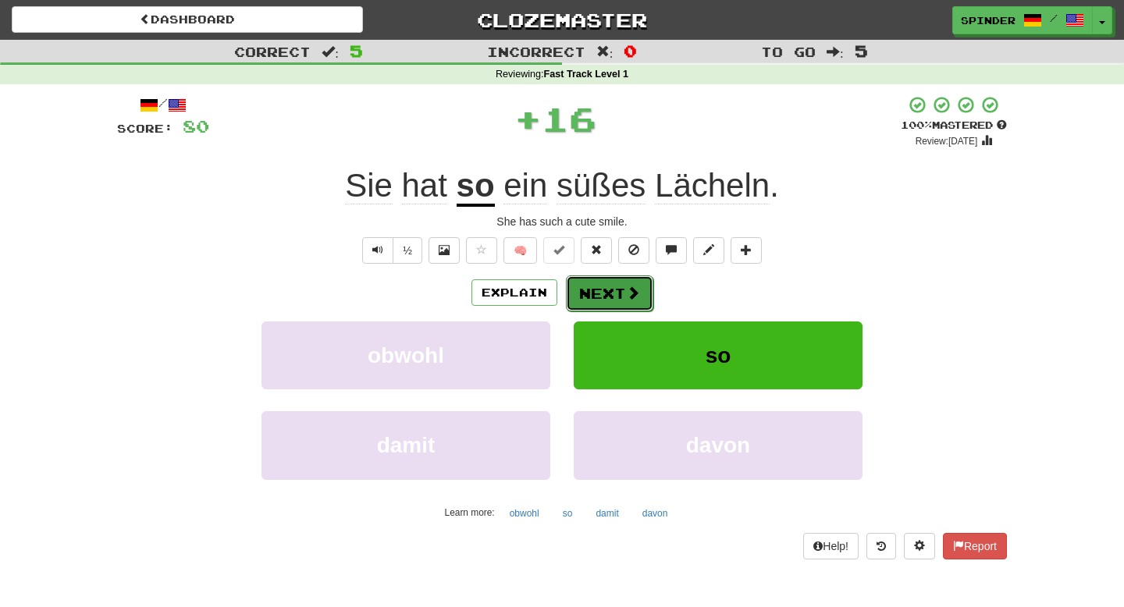
click at [617, 295] on button "Next" at bounding box center [609, 293] width 87 height 36
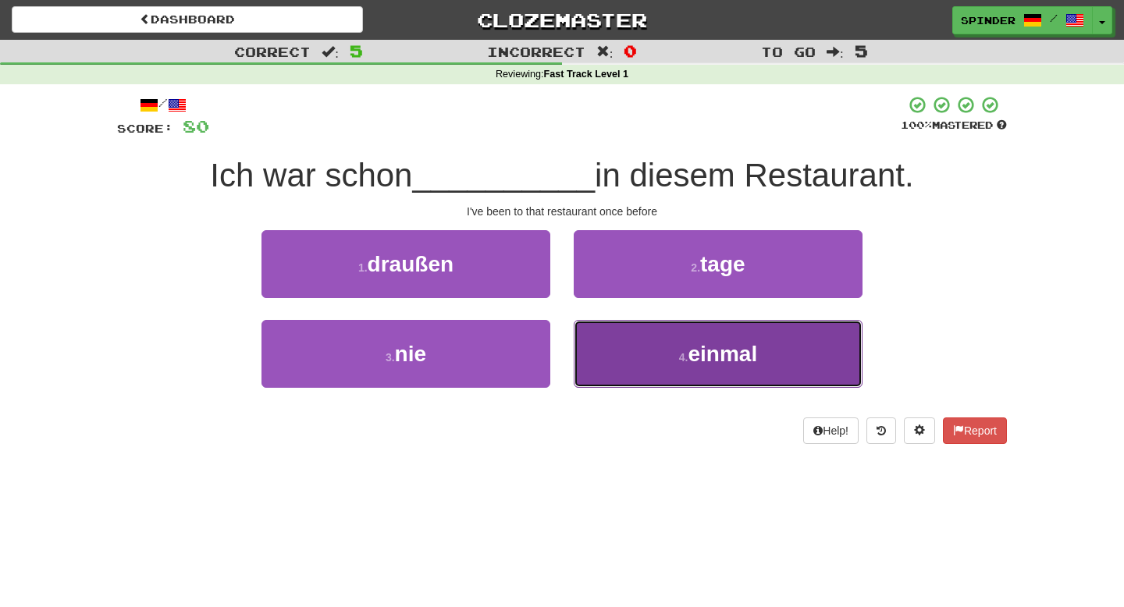
click at [599, 343] on button "4 . einmal" at bounding box center [718, 354] width 289 height 68
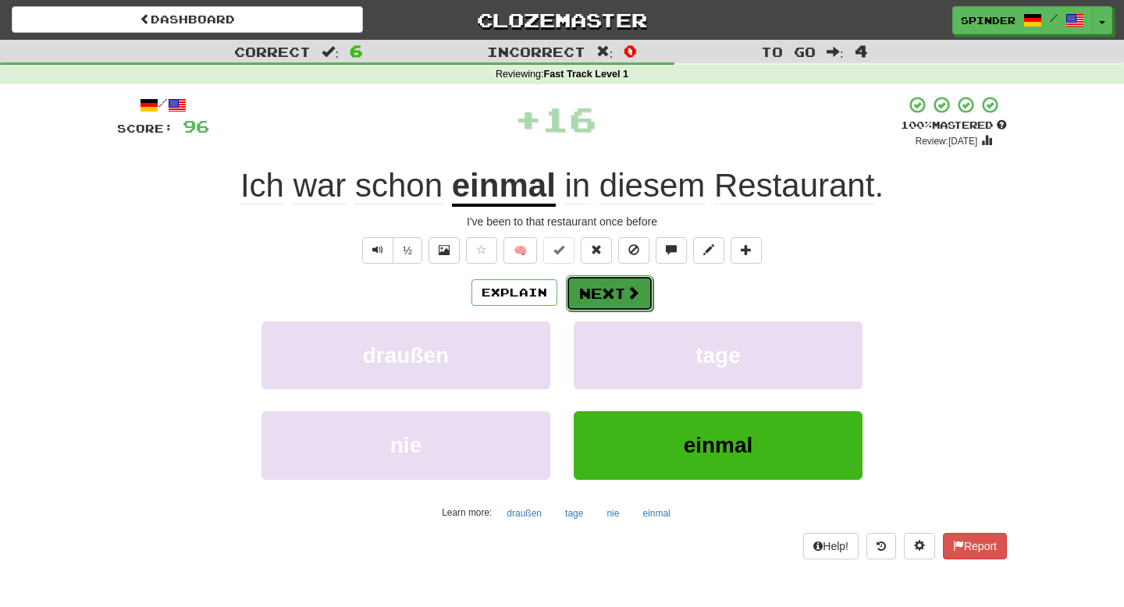
click at [608, 289] on button "Next" at bounding box center [609, 293] width 87 height 36
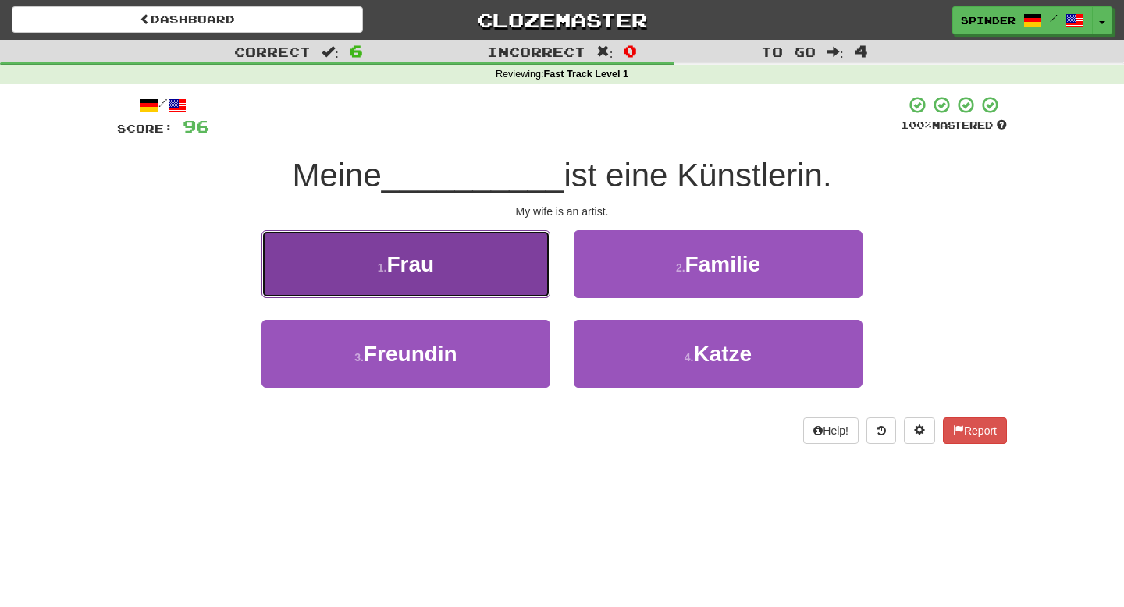
click at [521, 266] on button "1 . Frau" at bounding box center [405, 264] width 289 height 68
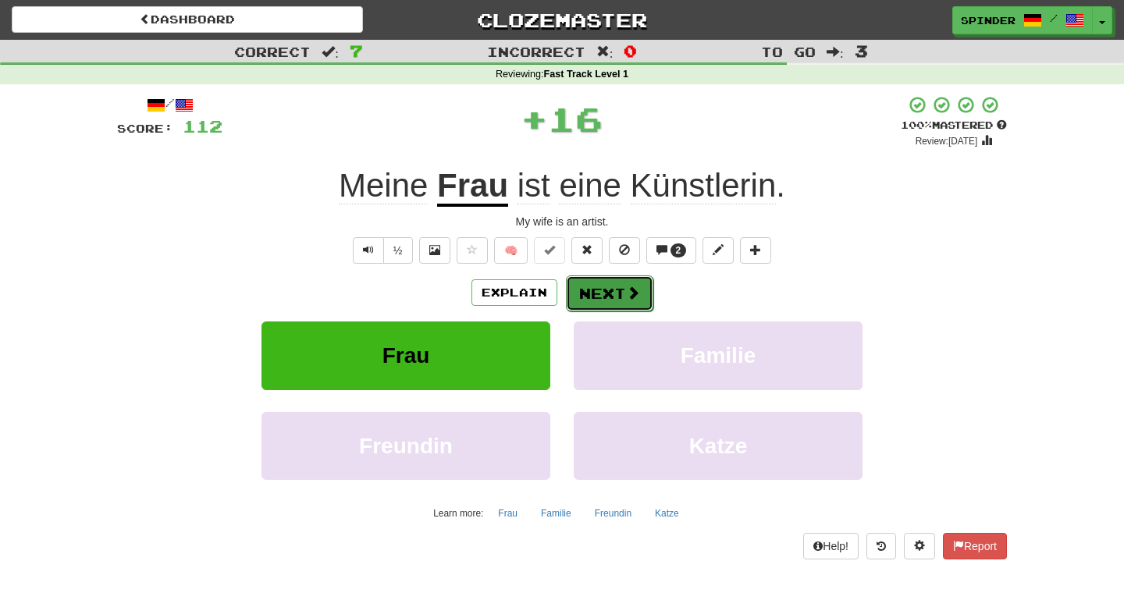
click at [604, 290] on button "Next" at bounding box center [609, 293] width 87 height 36
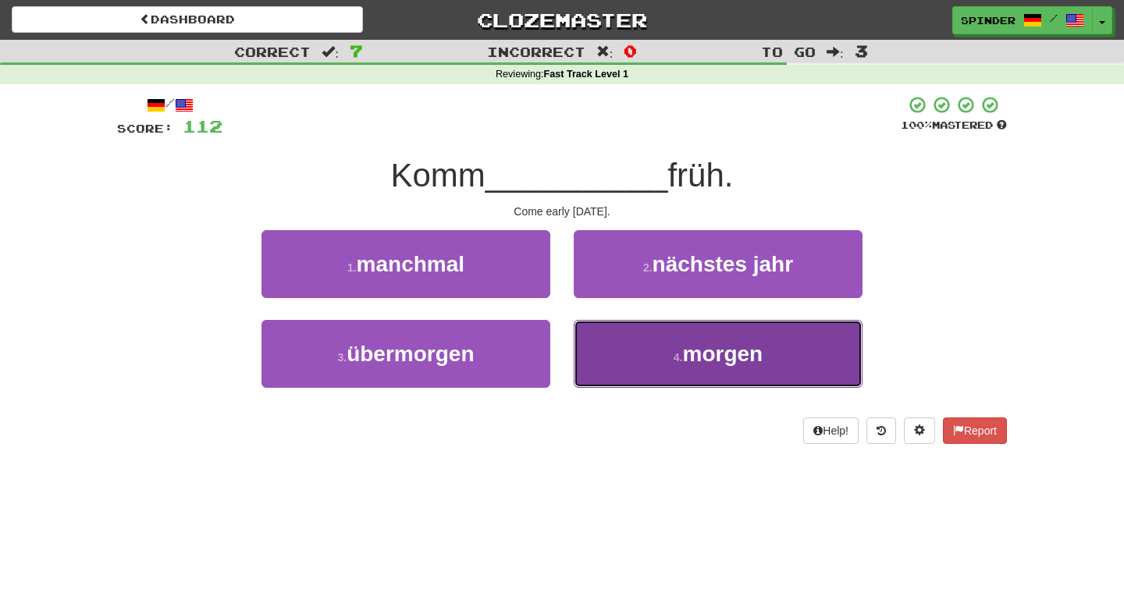
click at [607, 332] on button "4 . morgen" at bounding box center [718, 354] width 289 height 68
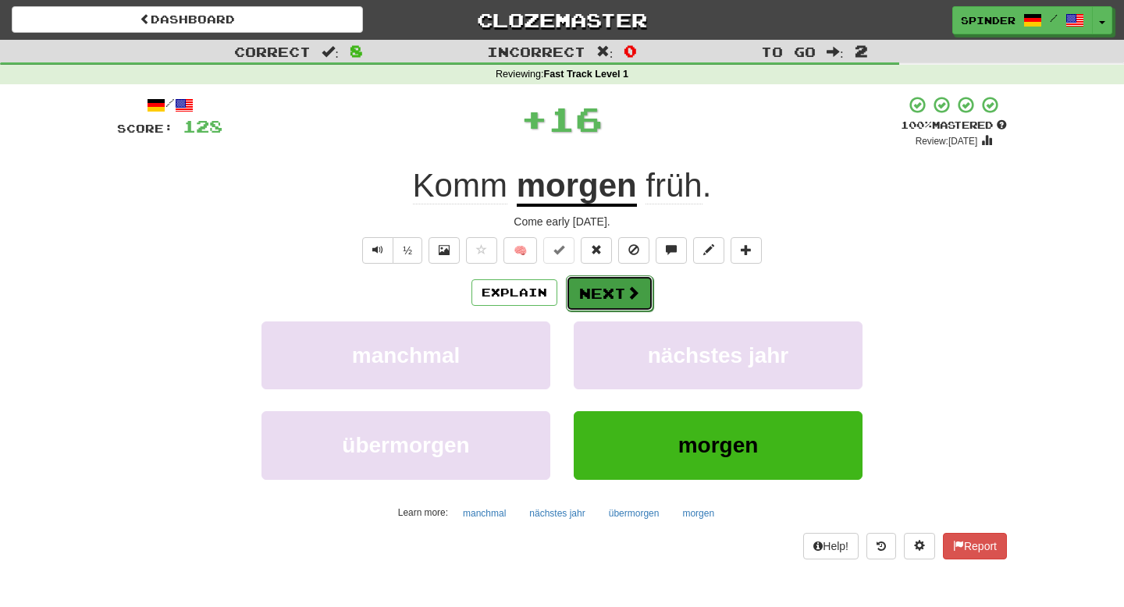
click at [606, 292] on button "Next" at bounding box center [609, 293] width 87 height 36
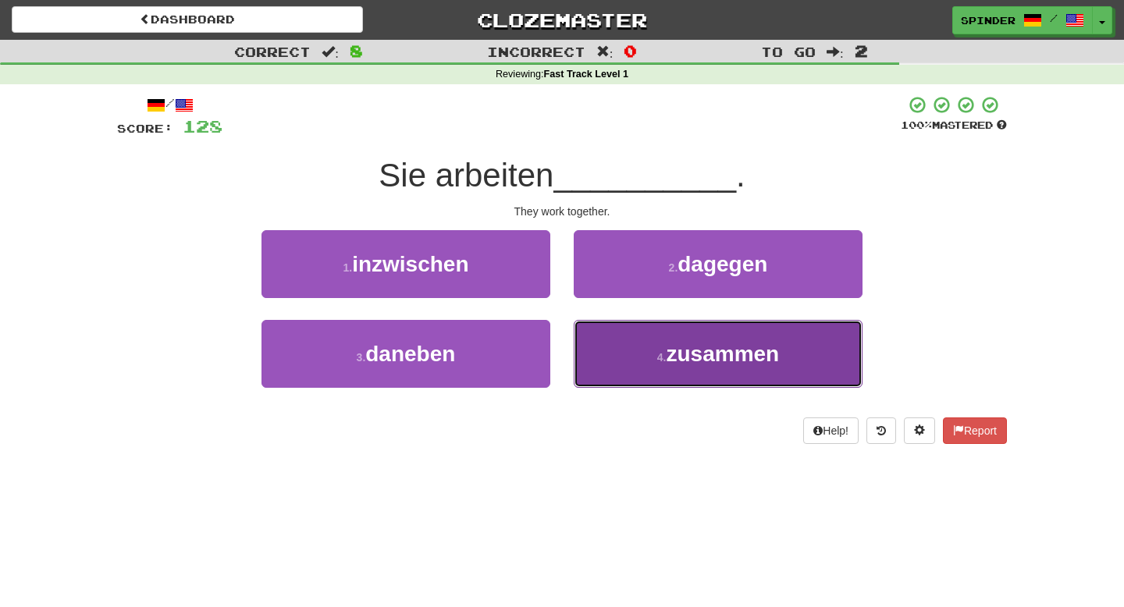
click at [601, 347] on button "4 . zusammen" at bounding box center [718, 354] width 289 height 68
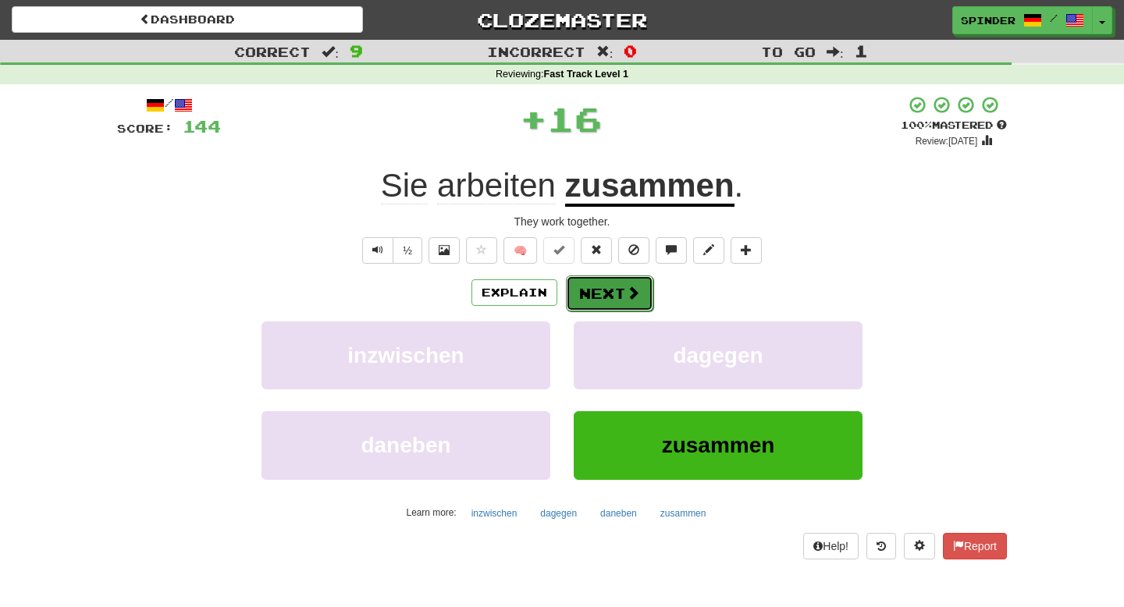
click at [611, 300] on button "Next" at bounding box center [609, 293] width 87 height 36
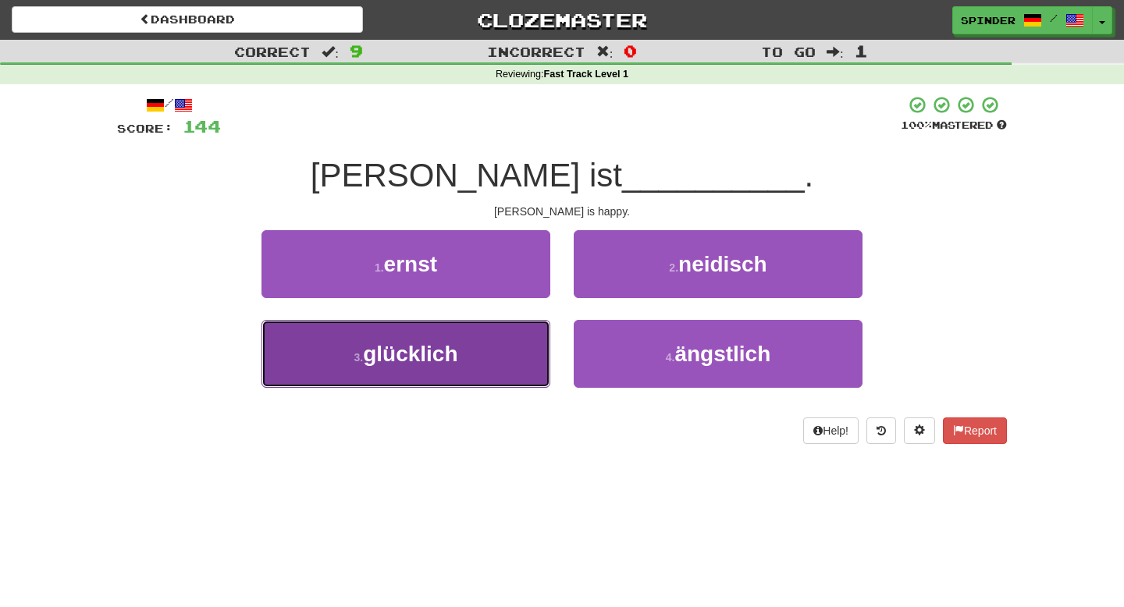
click at [492, 346] on button "3 . glücklich" at bounding box center [405, 354] width 289 height 68
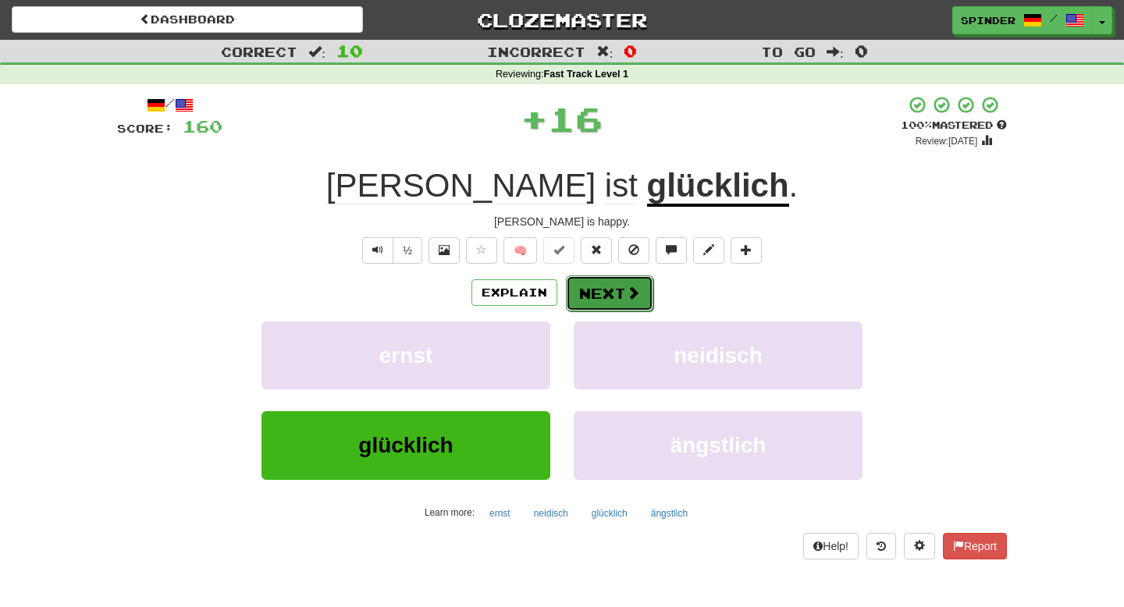
click at [650, 291] on button "Next" at bounding box center [609, 293] width 87 height 36
